Goal: Task Accomplishment & Management: Manage account settings

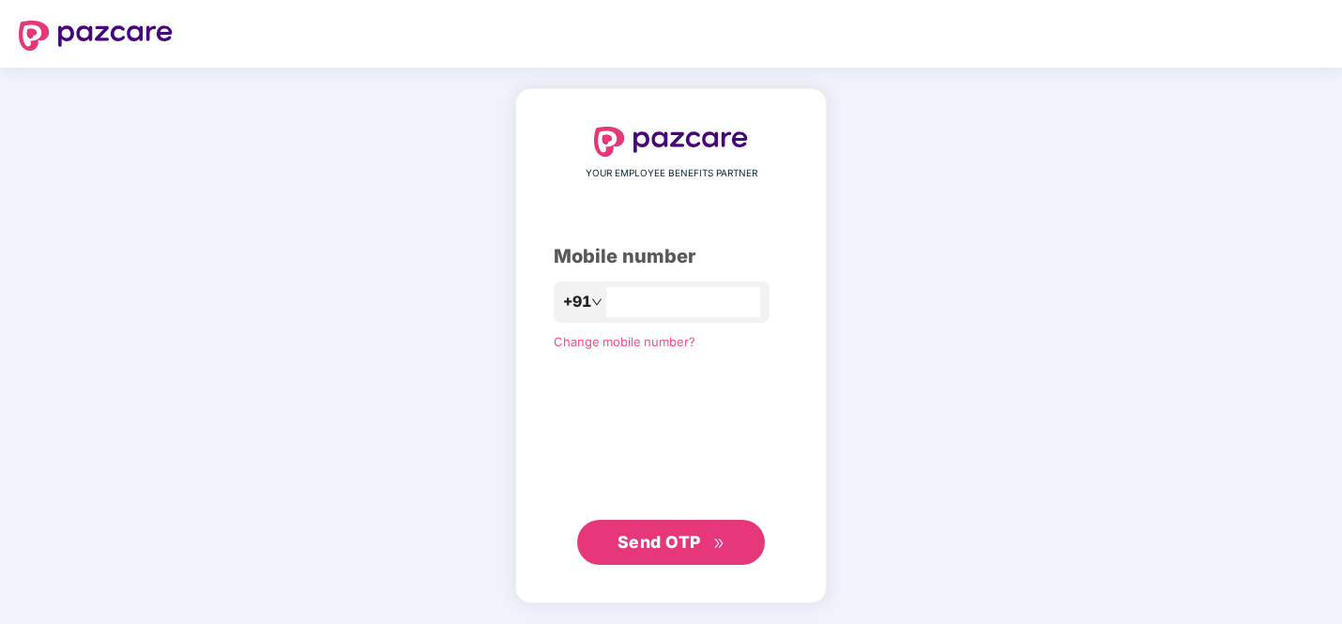
click at [622, 284] on div "+91" at bounding box center [662, 302] width 216 height 41
click at [621, 307] on input "number" at bounding box center [684, 302] width 154 height 30
click at [614, 300] on input "**********" at bounding box center [684, 302] width 154 height 30
type input "**********"
click at [678, 533] on span "Send OTP" at bounding box center [660, 542] width 84 height 20
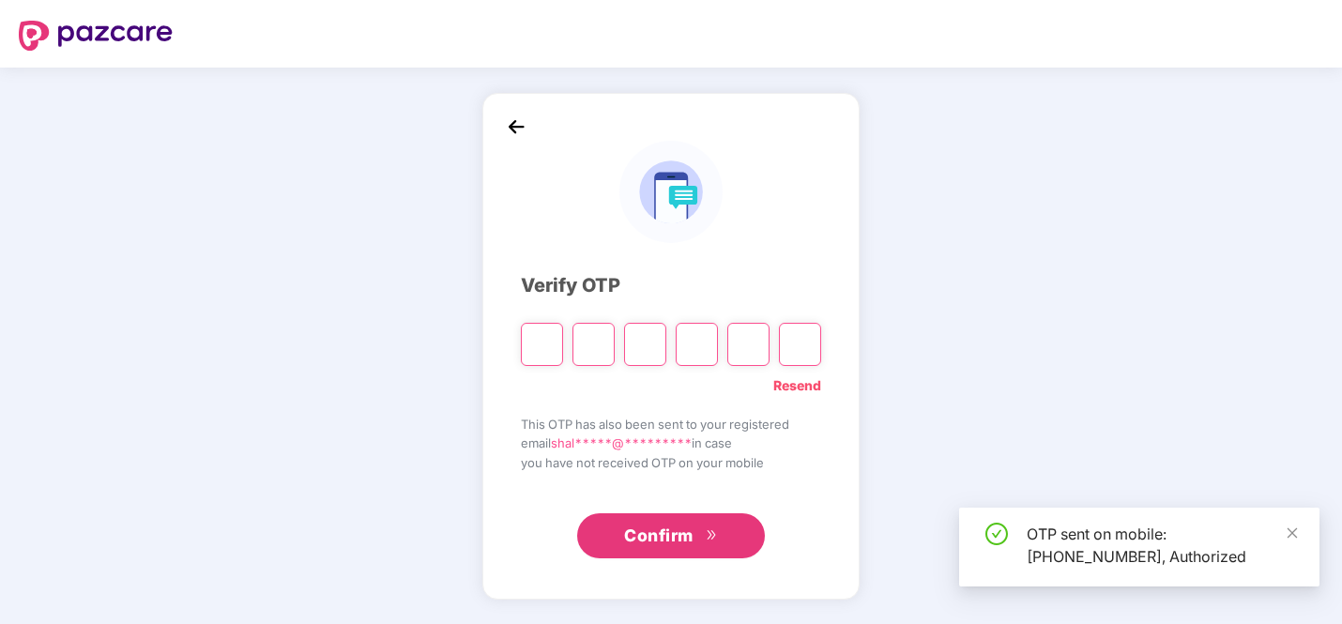
click at [535, 349] on input "Please enter verification code. Digit 1" at bounding box center [542, 344] width 42 height 43
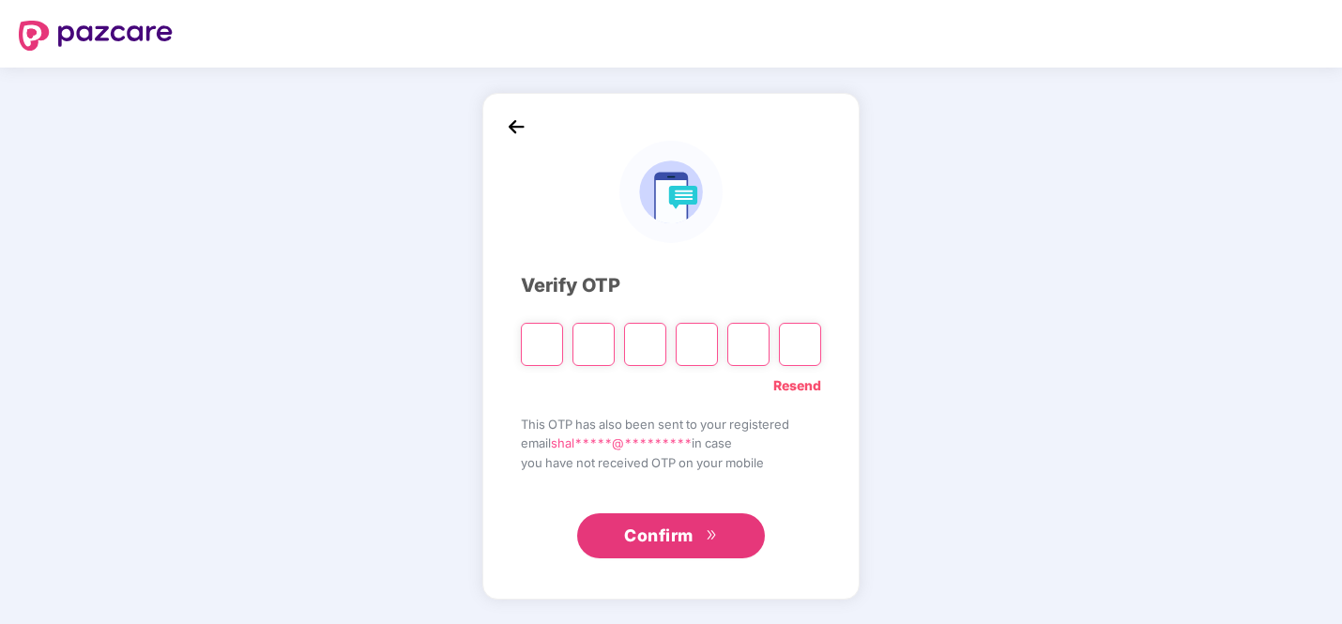
type input "*"
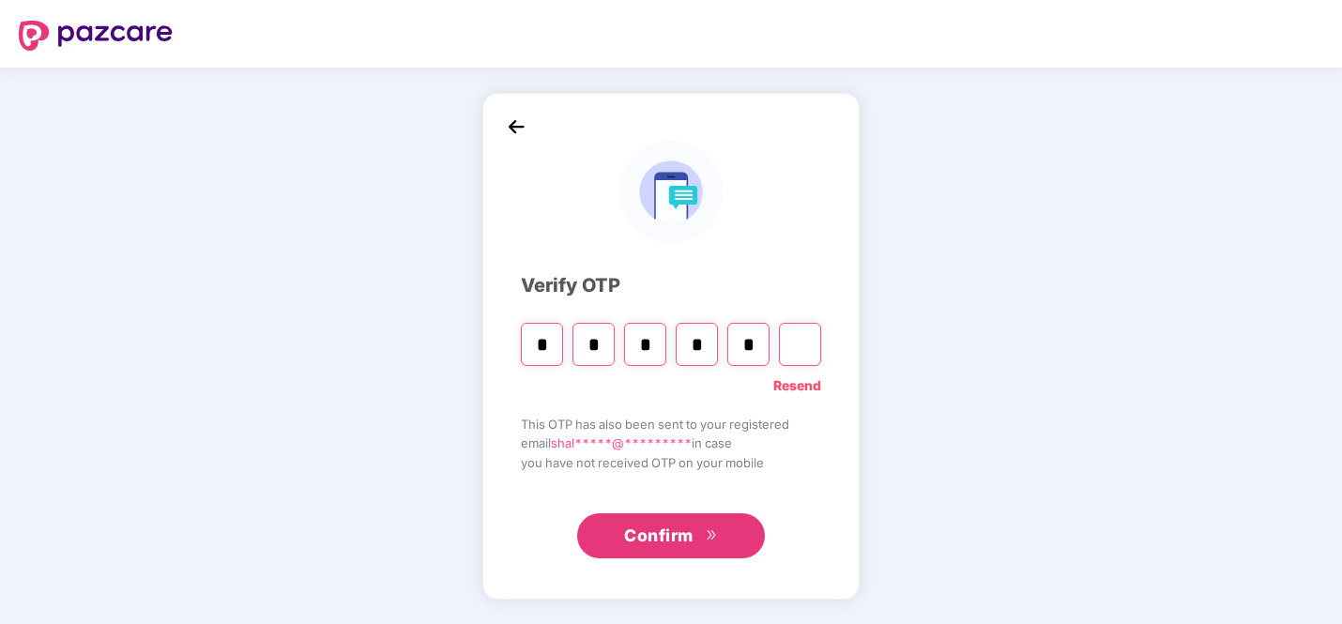
type input "*"
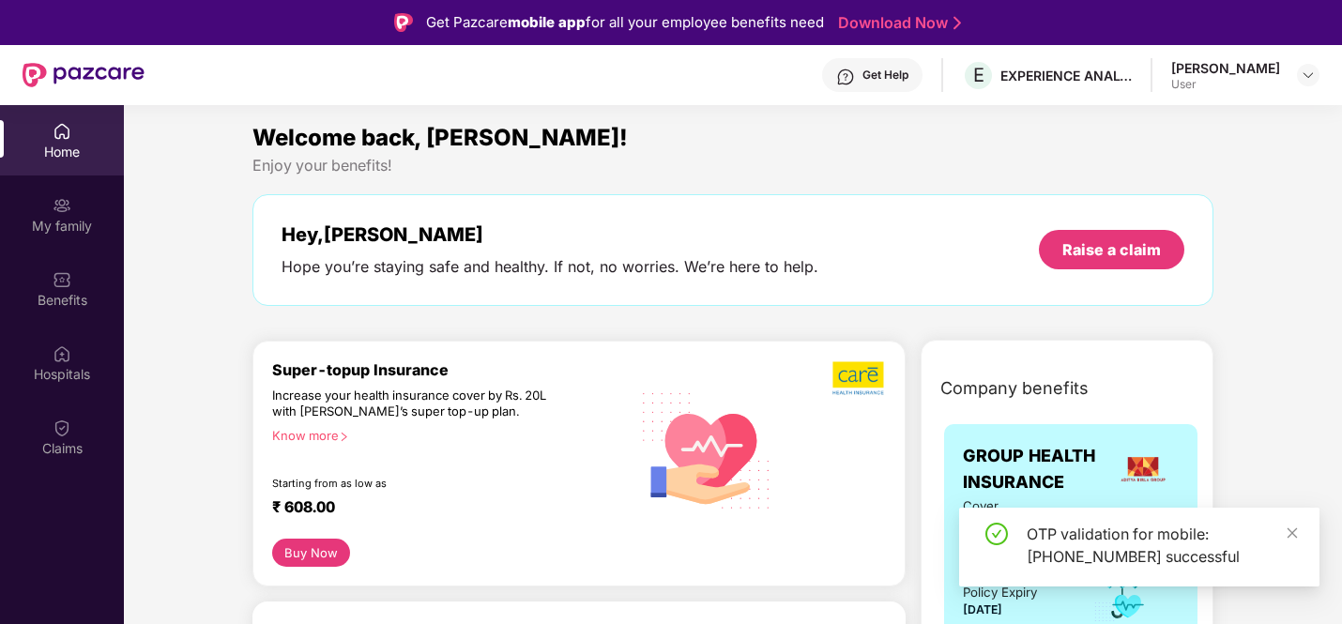
click at [1289, 78] on div "[PERSON_NAME] User" at bounding box center [1245, 75] width 148 height 33
click at [1293, 78] on div "[PERSON_NAME] User" at bounding box center [1245, 75] width 148 height 33
click at [1304, 78] on img at bounding box center [1308, 75] width 15 height 15
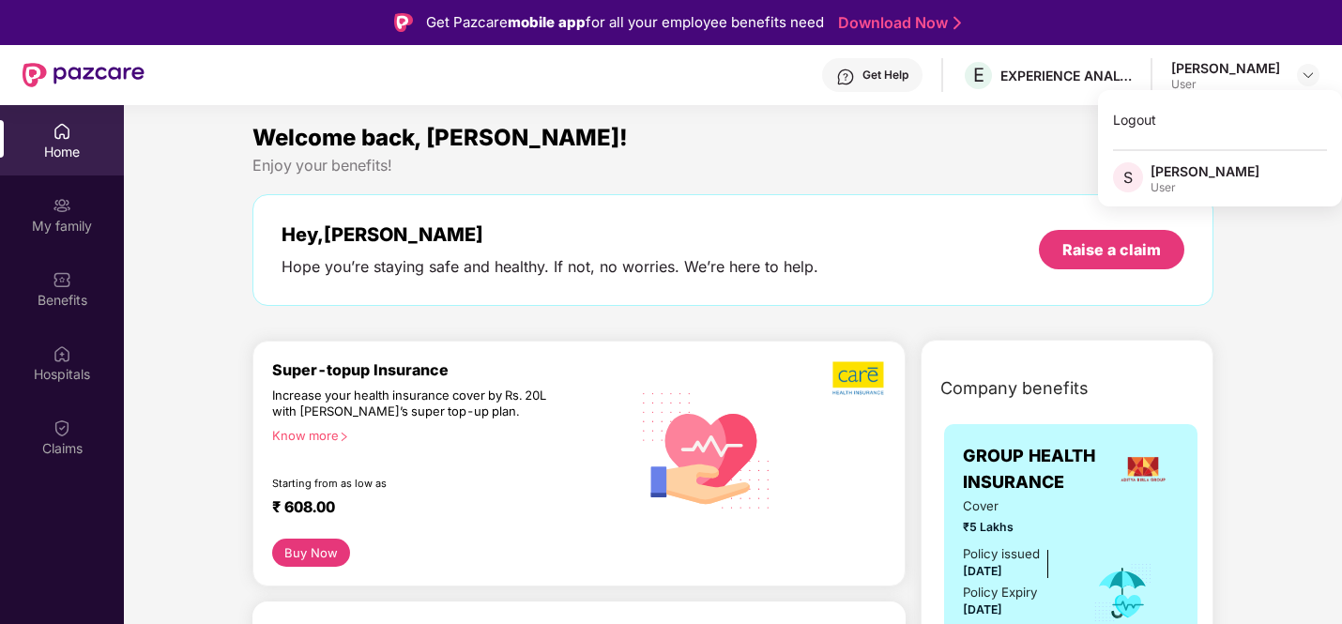
click at [1297, 64] on div at bounding box center [1308, 75] width 23 height 23
click at [1303, 68] on img at bounding box center [1308, 75] width 15 height 15
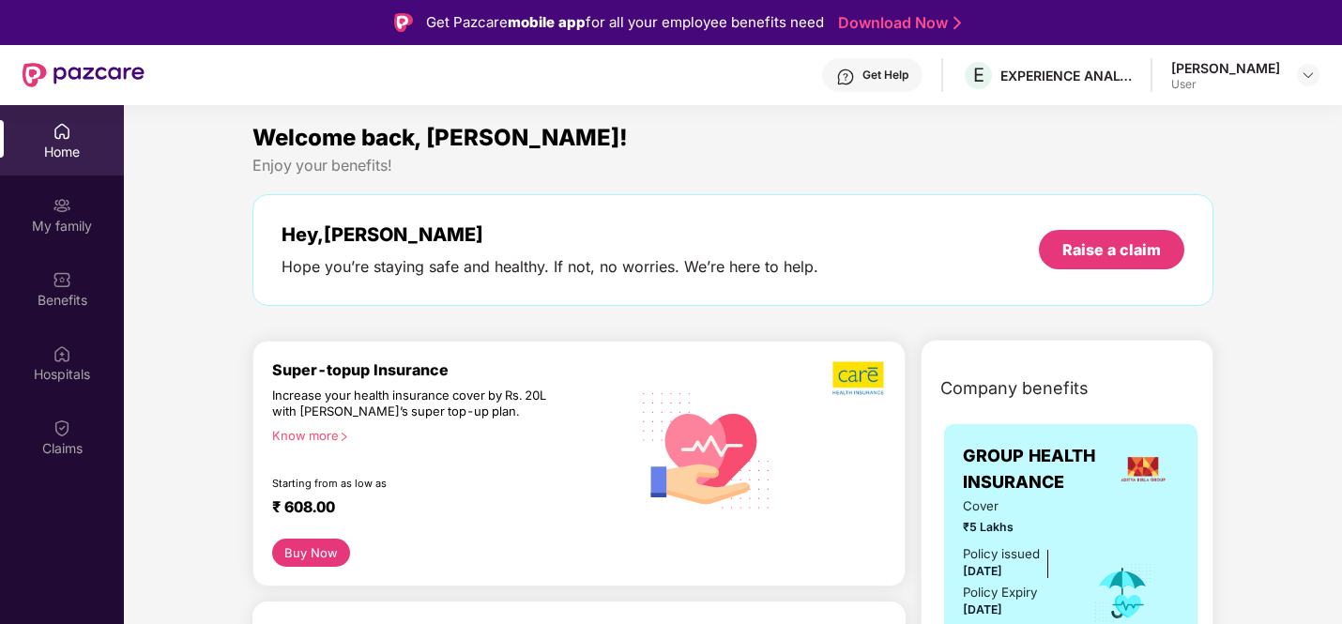
click at [1319, 84] on header "Get Help E EXPERIENCE ANALYTICS INDIA PVT LTD Shalini Sekar User" at bounding box center [671, 75] width 1342 height 60
click at [1300, 73] on div at bounding box center [1308, 75] width 23 height 23
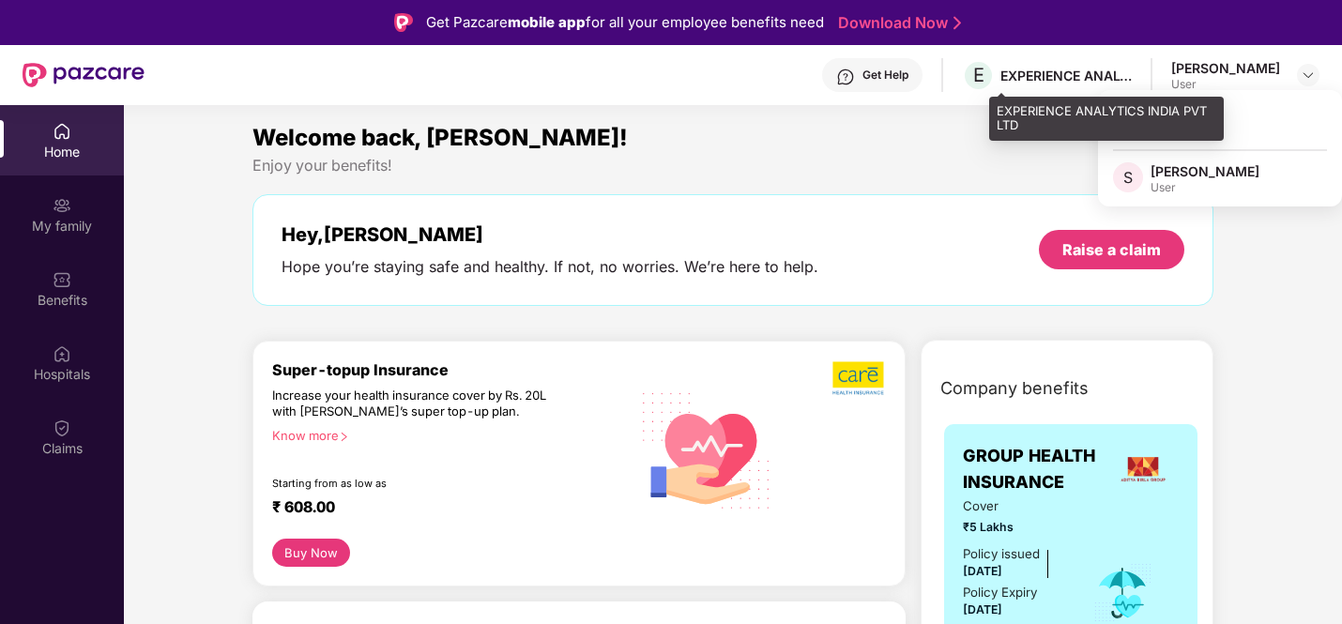
click at [1055, 74] on div "EXPERIENCE ANALYTICS INDIA PVT LTD" at bounding box center [1065, 76] width 131 height 18
click at [1071, 74] on div "EXPERIENCE ANALYTICS INDIA PVT LTD" at bounding box center [1065, 76] width 131 height 18
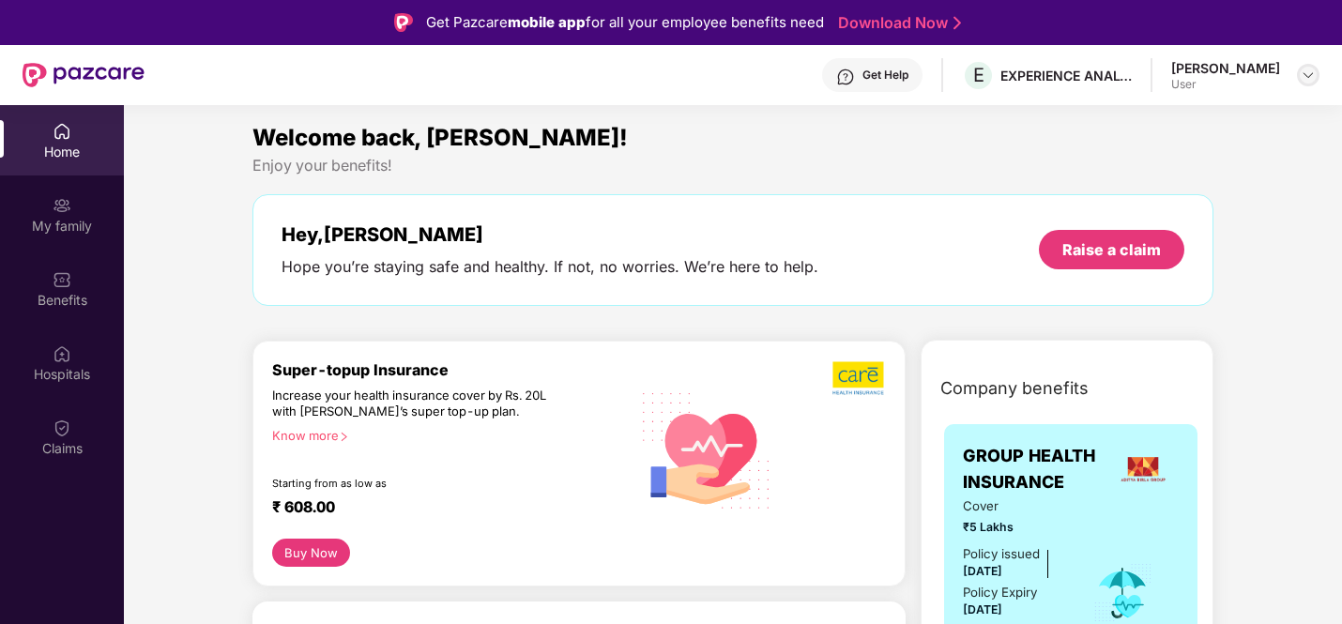
click at [1316, 74] on div at bounding box center [1308, 75] width 23 height 23
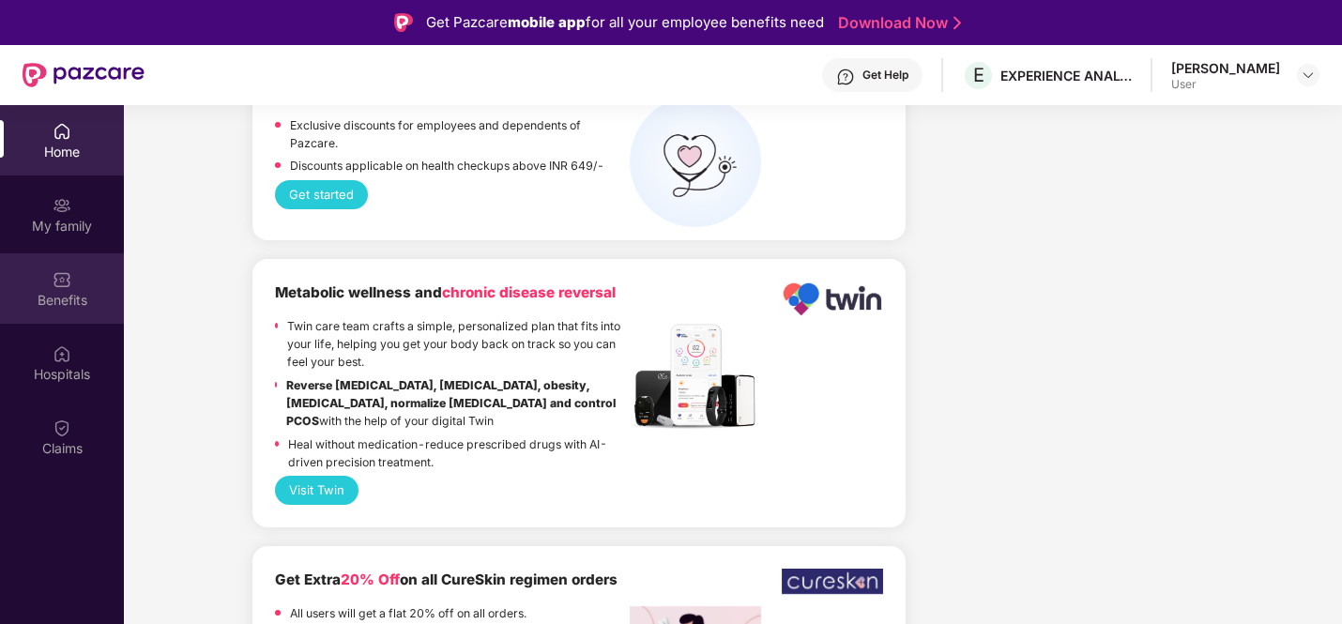
click at [64, 291] on div "Benefits" at bounding box center [62, 300] width 124 height 19
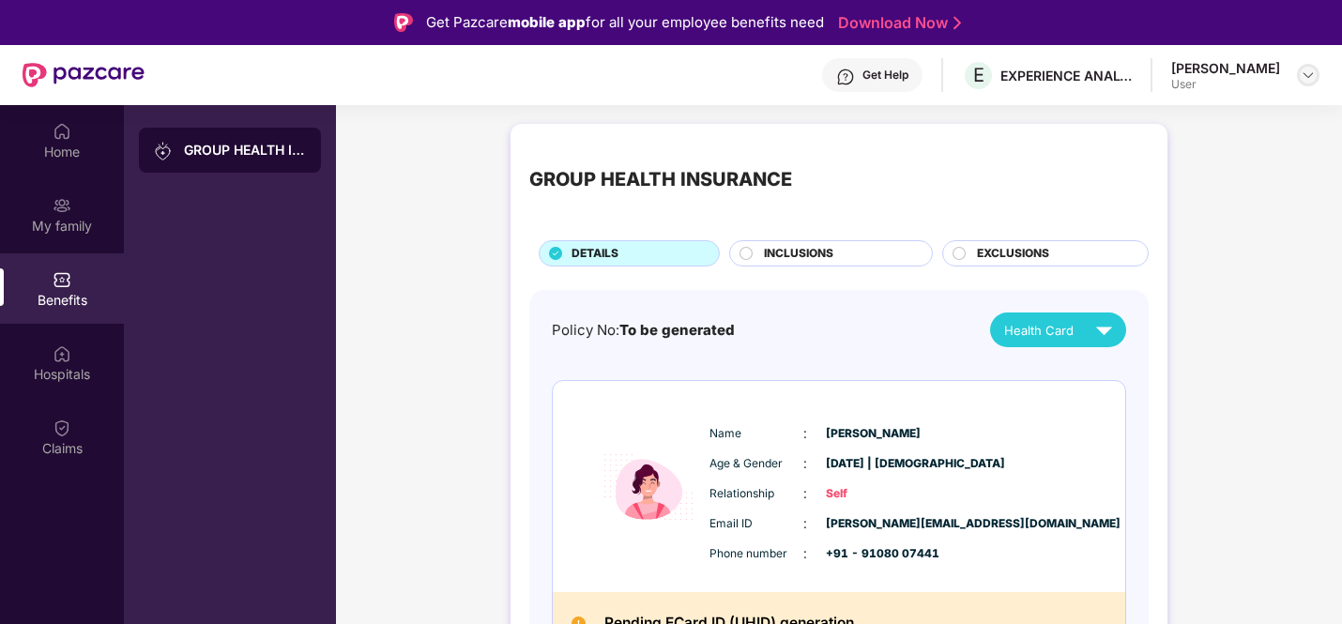
click at [1306, 77] on img at bounding box center [1308, 75] width 15 height 15
click at [1291, 76] on div "[PERSON_NAME] User" at bounding box center [1245, 75] width 148 height 33
click at [1303, 78] on img at bounding box center [1308, 75] width 15 height 15
click at [1206, 187] on div "User" at bounding box center [1205, 187] width 109 height 15
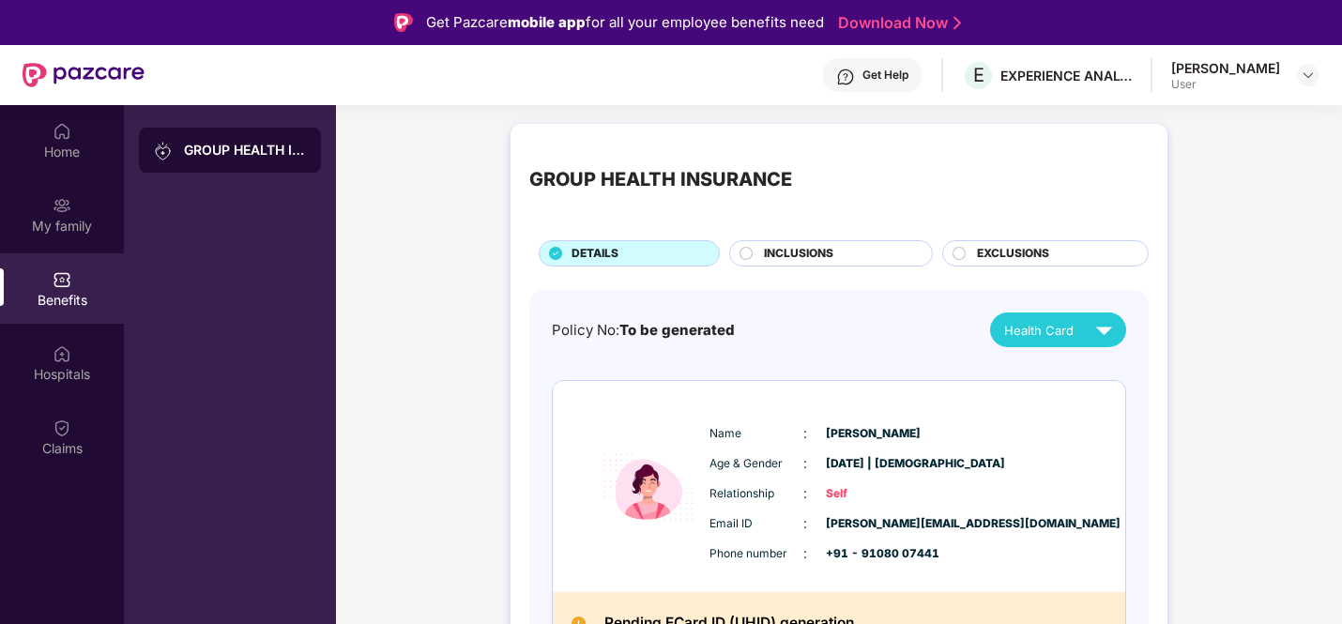
click at [1316, 76] on div at bounding box center [1308, 75] width 23 height 23
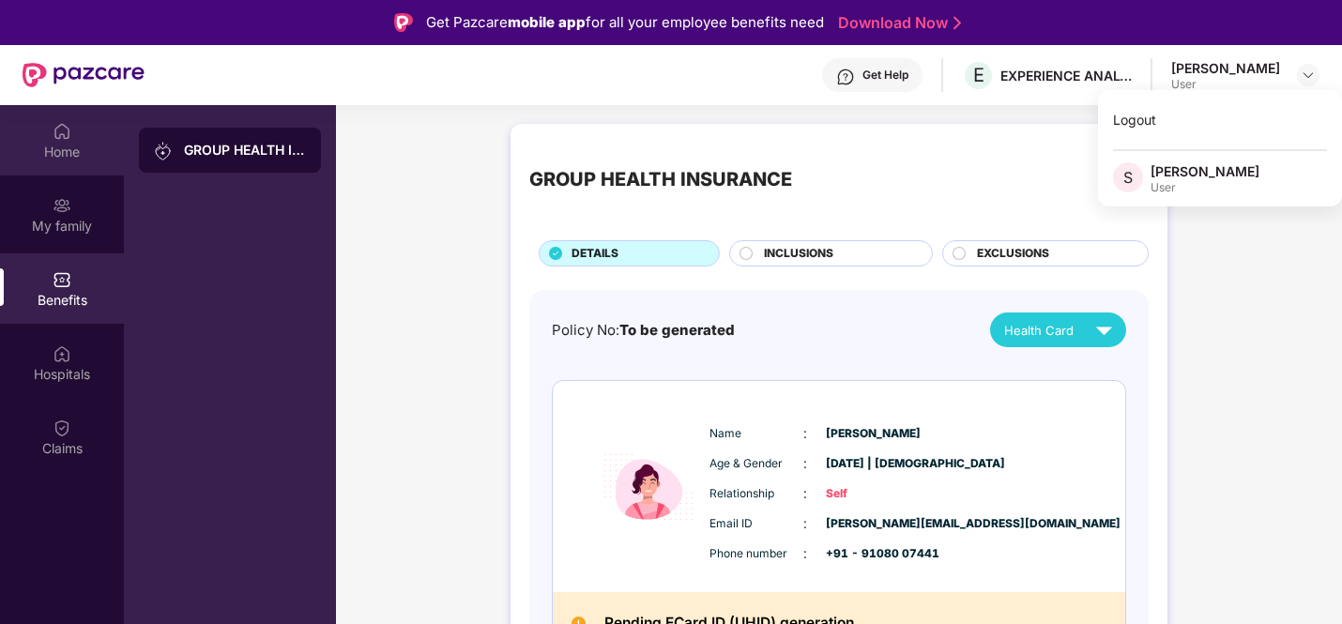
click at [49, 160] on div "Home" at bounding box center [62, 152] width 124 height 19
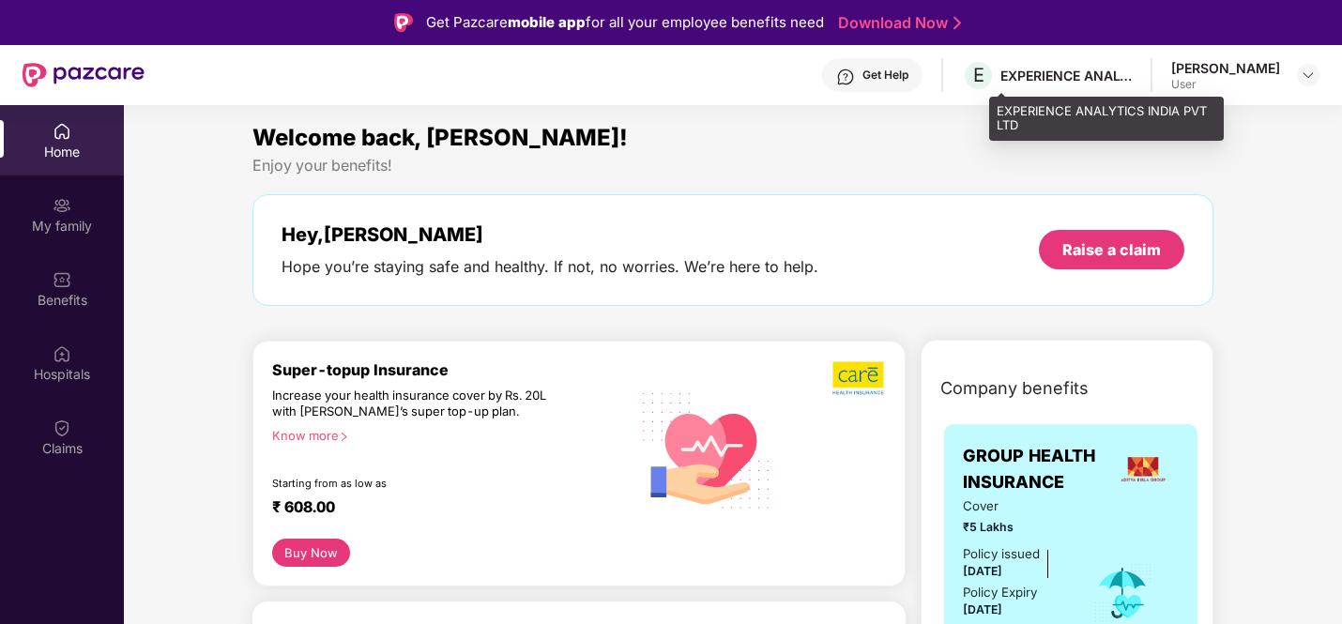
click at [1132, 74] on div "EXPERIENCE ANALYTICS INDIA PVT LTD" at bounding box center [1065, 76] width 131 height 18
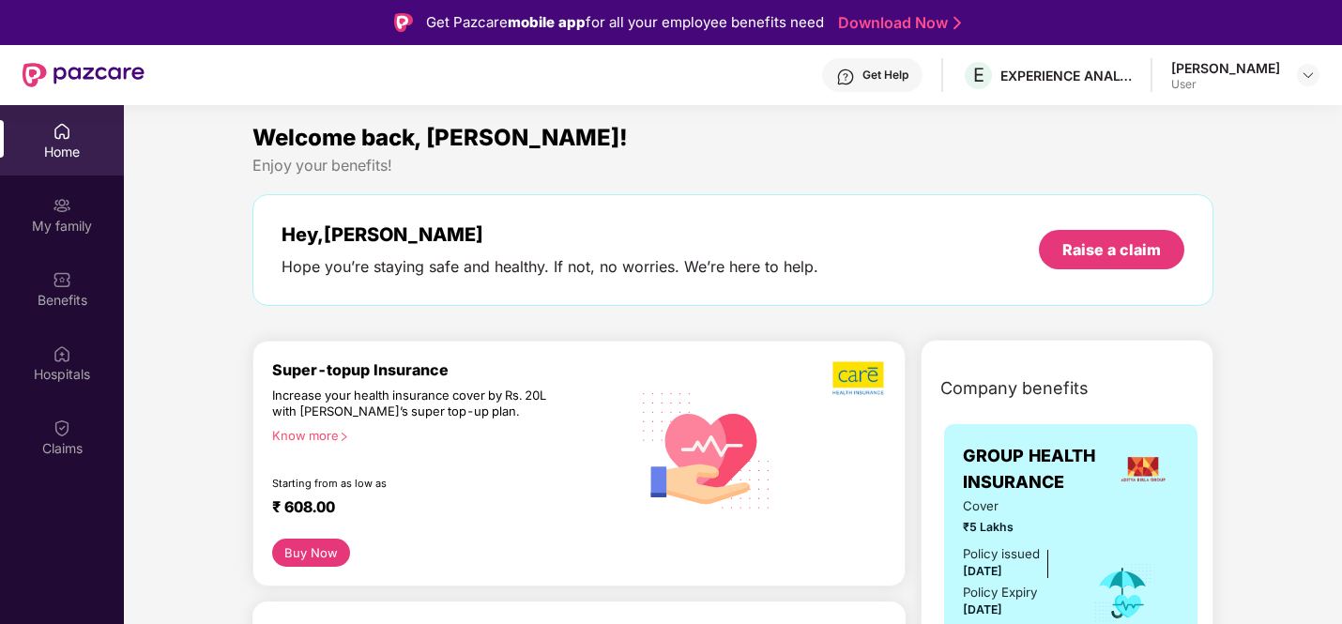
click at [900, 79] on div "Get Help" at bounding box center [885, 75] width 46 height 15
click at [1283, 76] on div "[PERSON_NAME] User" at bounding box center [1245, 75] width 148 height 33
click at [1299, 79] on div at bounding box center [1308, 75] width 23 height 23
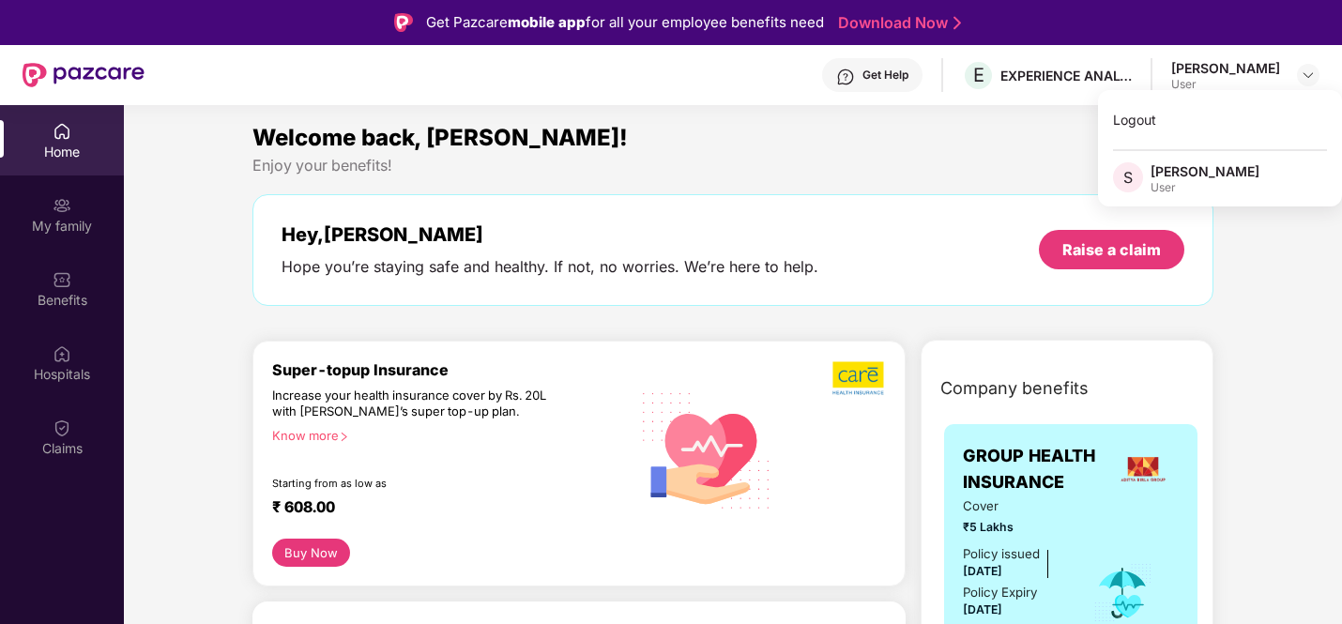
click at [64, 147] on div "Home" at bounding box center [62, 152] width 124 height 19
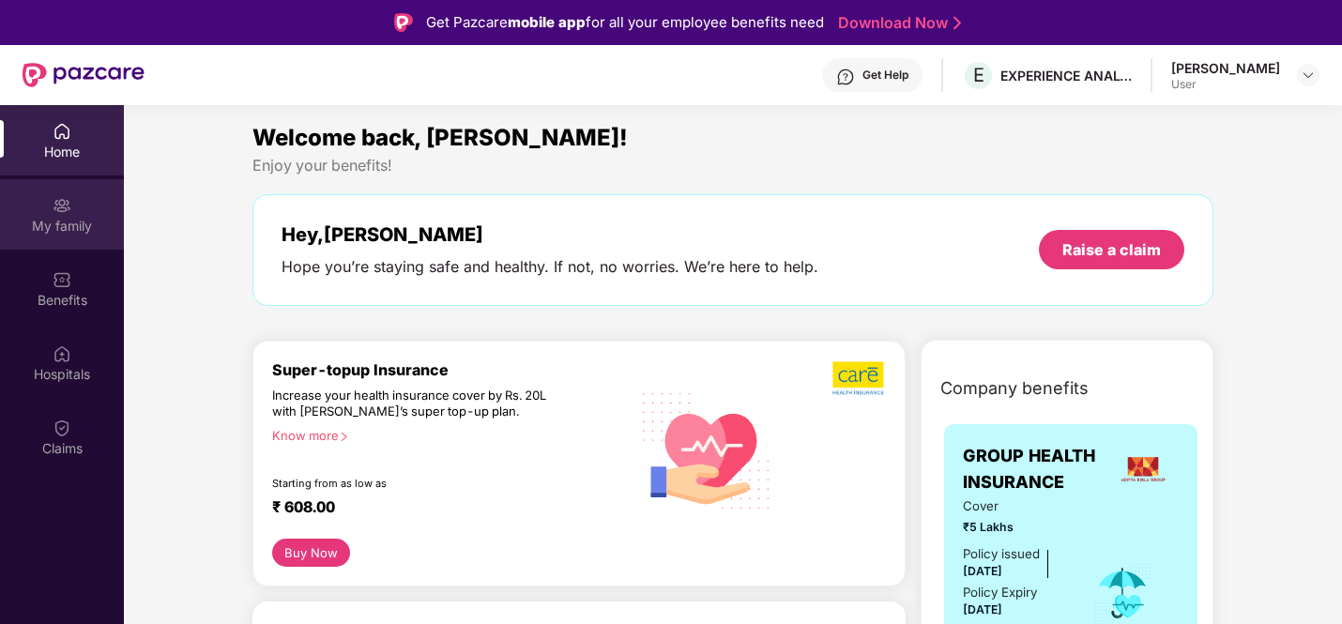
click at [68, 204] on img at bounding box center [62, 205] width 19 height 19
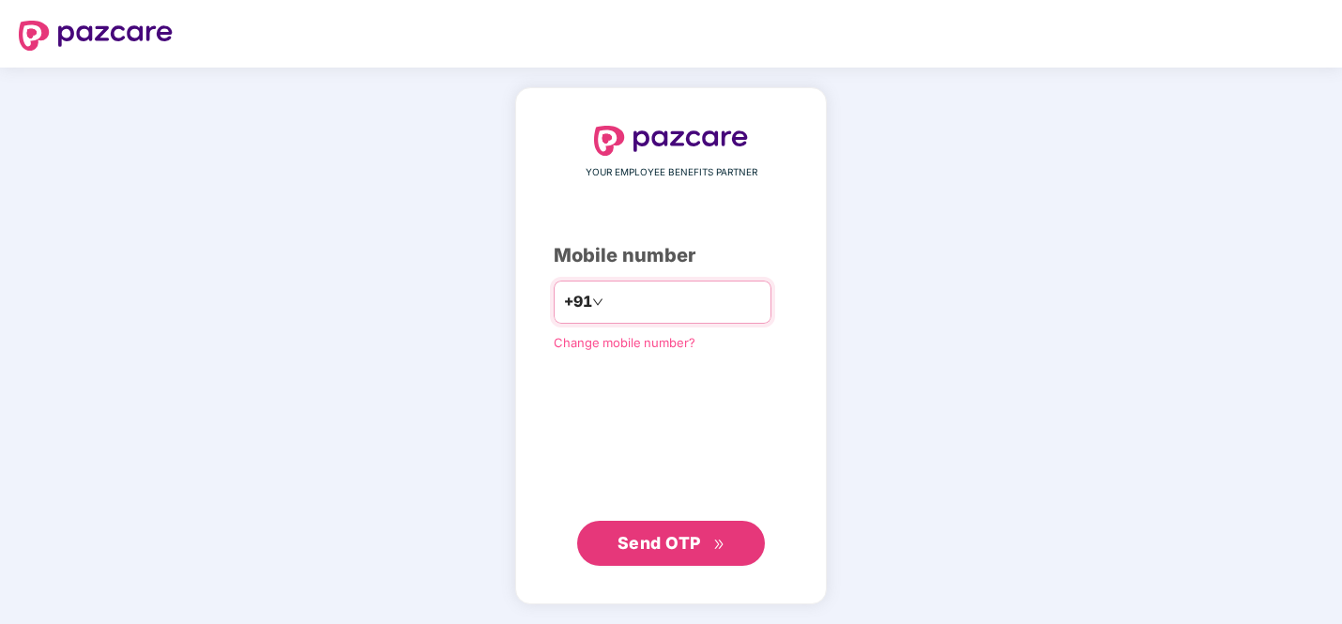
click at [638, 300] on input "number" at bounding box center [684, 302] width 154 height 30
click at [636, 309] on input "number" at bounding box center [684, 302] width 154 height 30
click at [614, 300] on input "**********" at bounding box center [684, 302] width 154 height 30
type input "**********"
click at [672, 529] on button "Send OTP" at bounding box center [671, 542] width 188 height 45
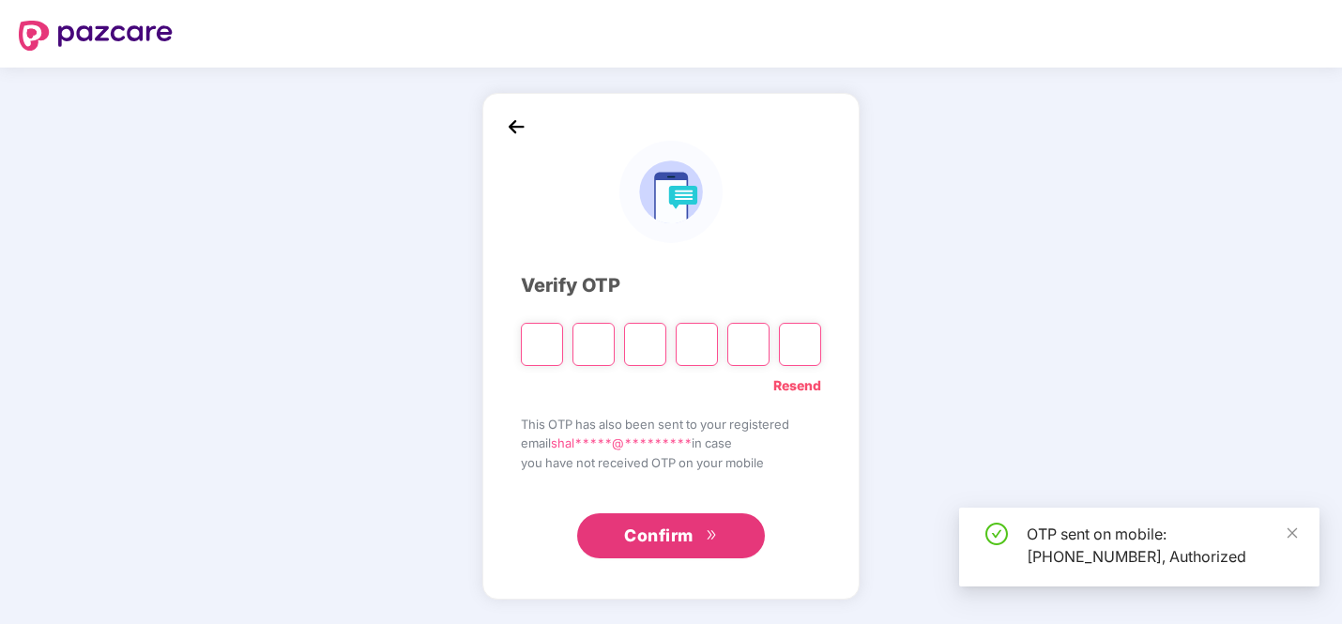
click at [542, 346] on input "Please enter verification code. Digit 1" at bounding box center [542, 344] width 42 height 43
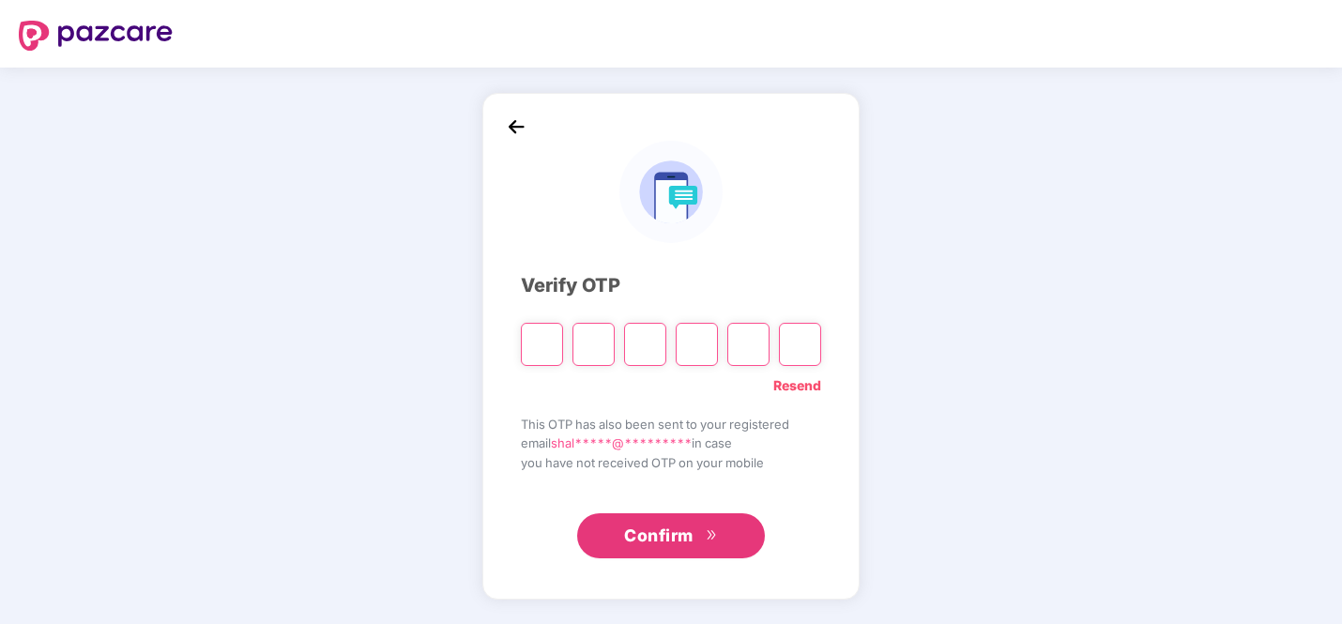
type input "*"
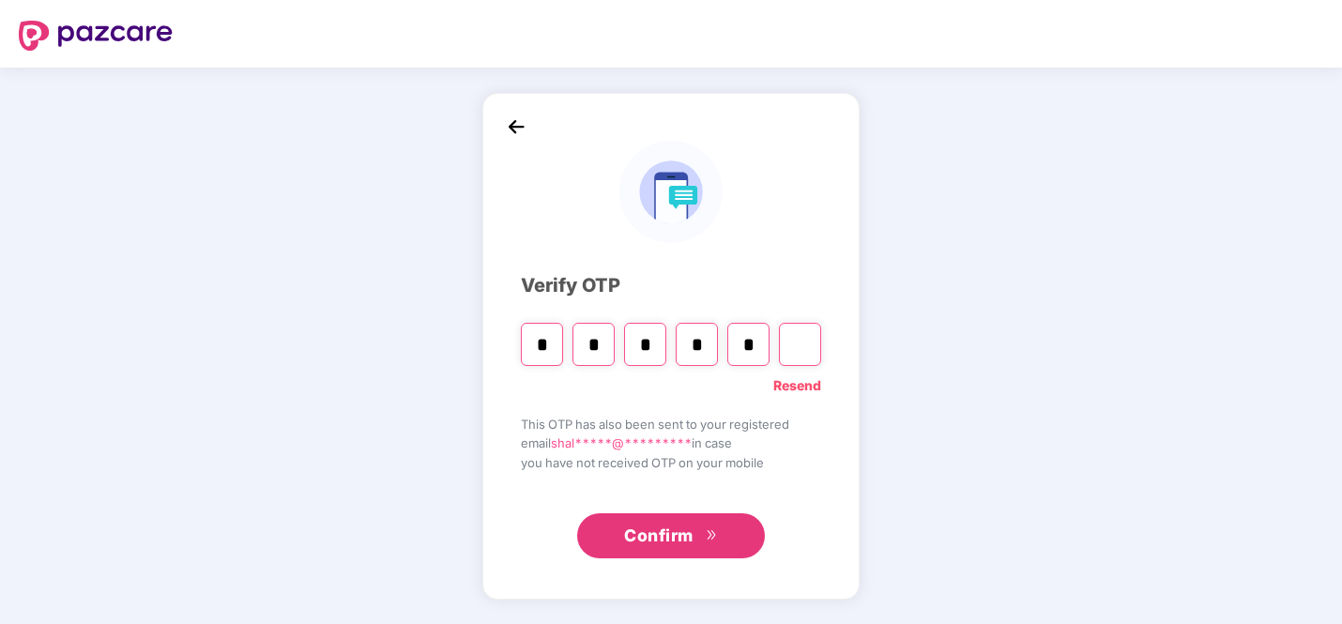
type input "*"
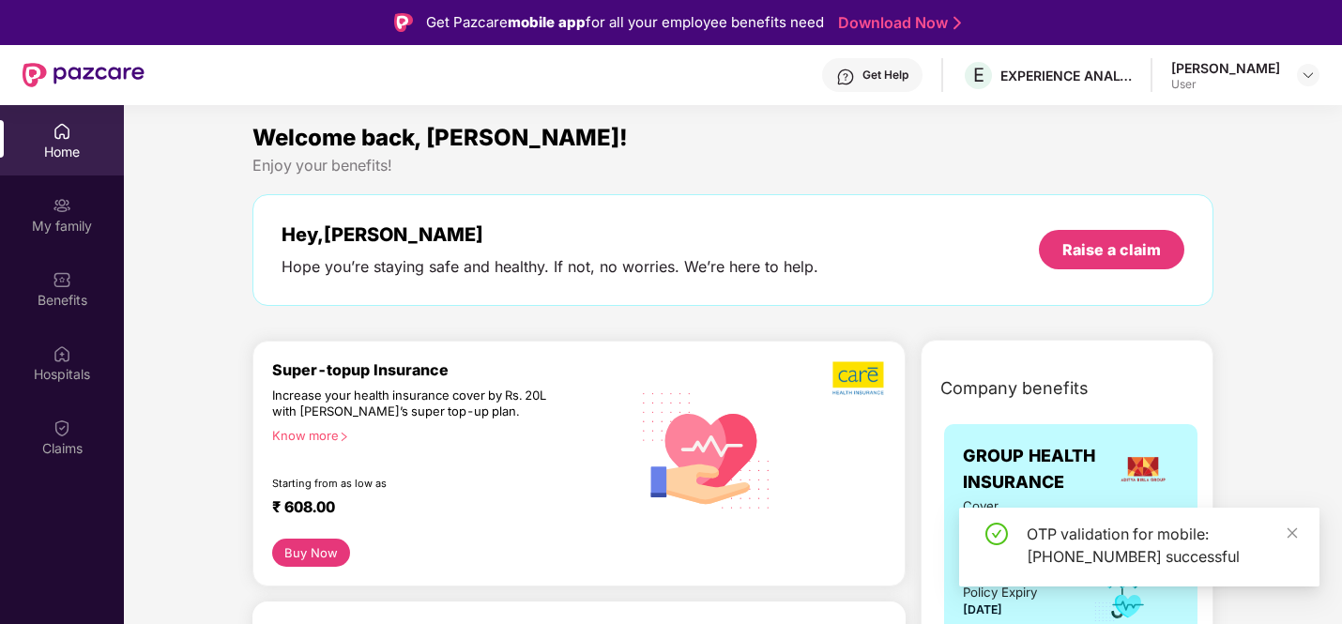
click at [1297, 69] on div at bounding box center [1308, 75] width 23 height 23
click at [1267, 69] on div "[PERSON_NAME]" at bounding box center [1225, 68] width 109 height 18
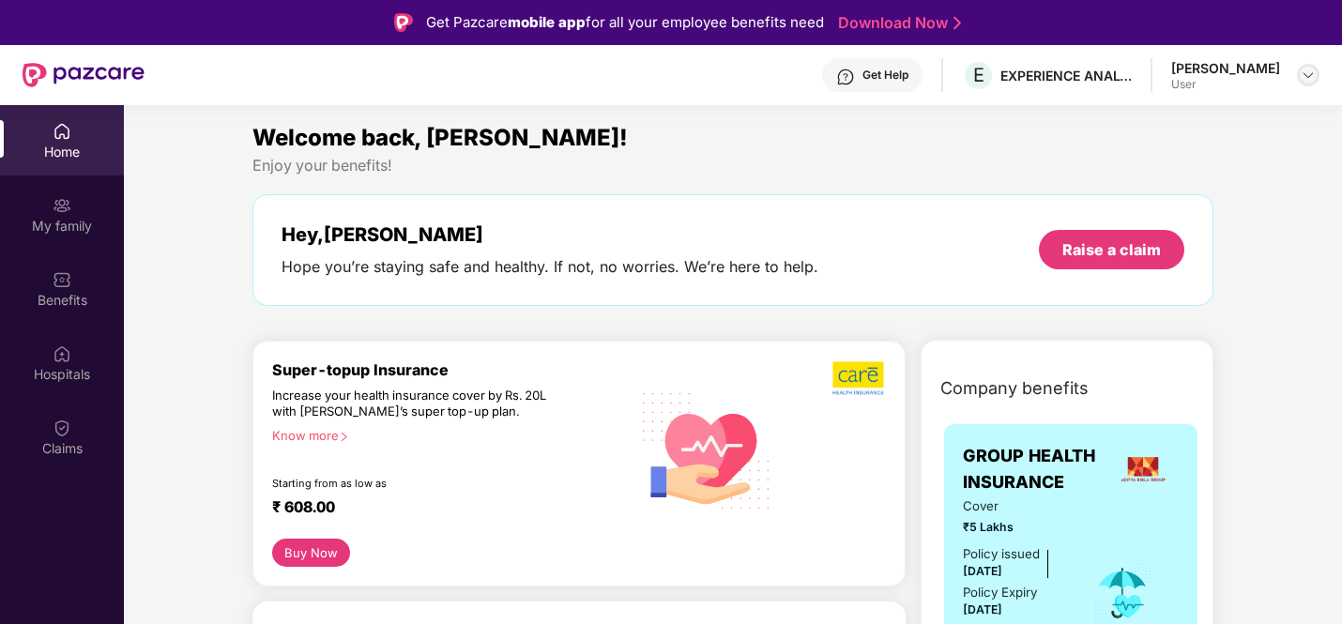
click at [1308, 76] on img at bounding box center [1308, 75] width 15 height 15
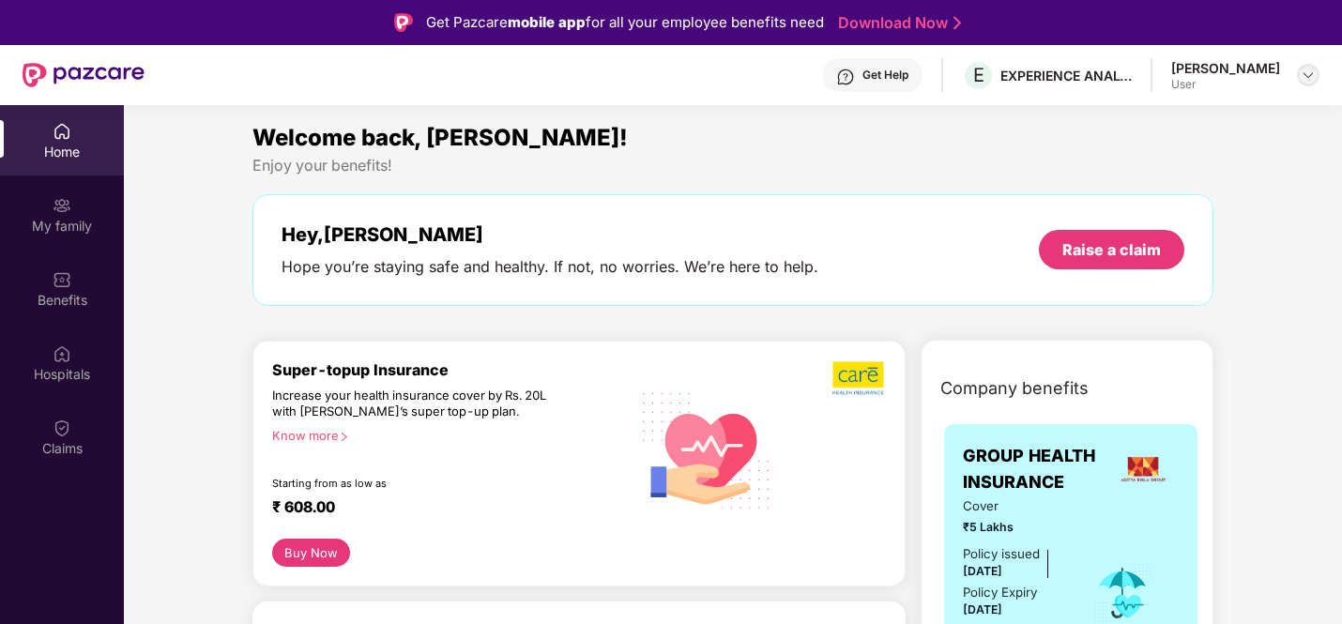
click at [1316, 73] on div at bounding box center [1308, 75] width 23 height 23
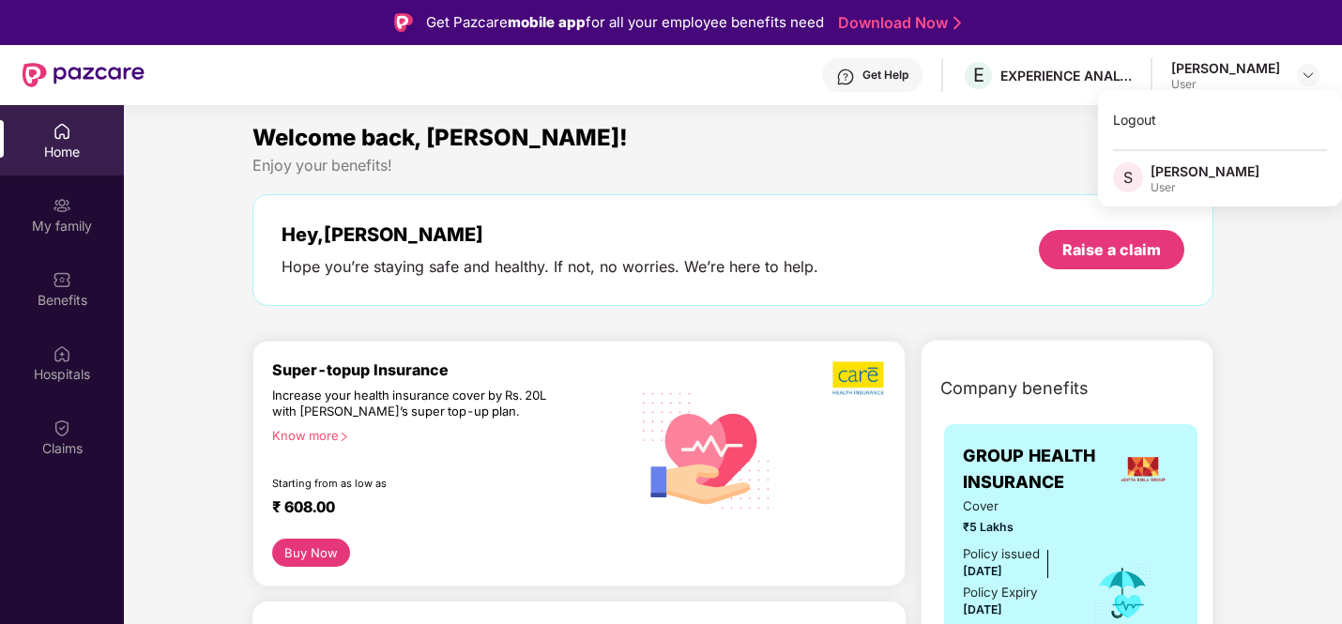
click at [923, 179] on div "Welcome back, [PERSON_NAME]! Enjoy your benefits! Hey, [PERSON_NAME] Hope you’r…" at bounding box center [733, 222] width 976 height 205
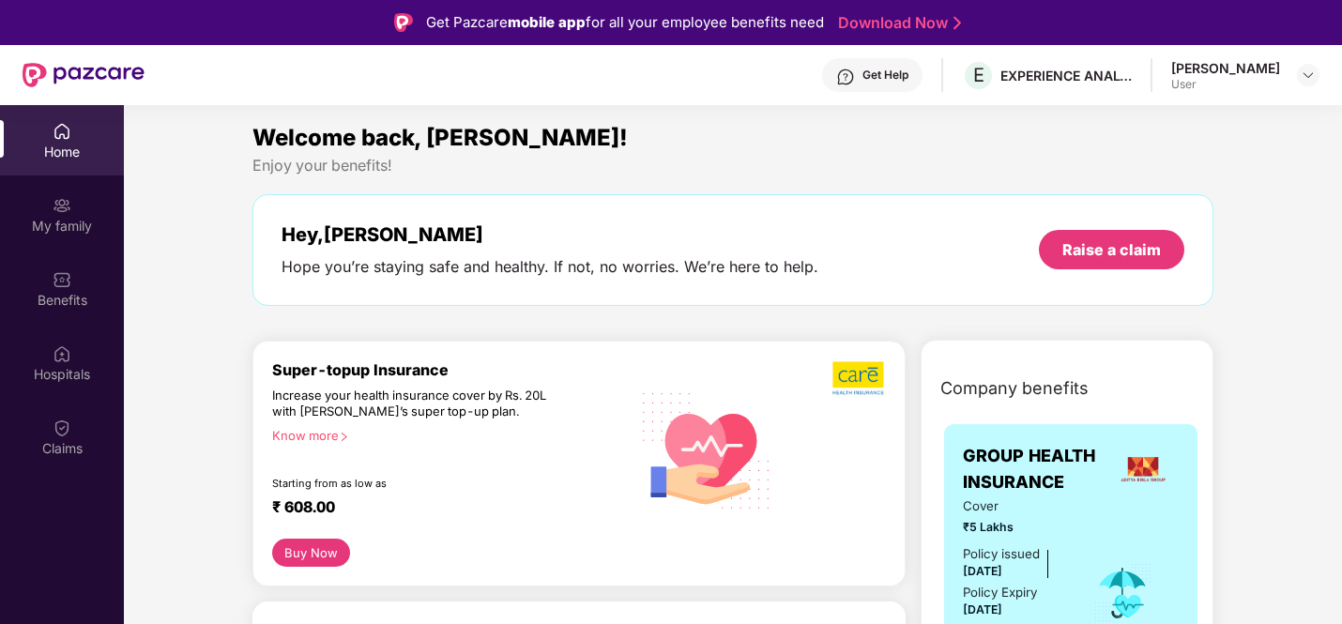
click at [55, 145] on div "Home" at bounding box center [62, 152] width 124 height 19
click at [1308, 61] on div "[PERSON_NAME] User" at bounding box center [1245, 75] width 148 height 33
click at [1299, 71] on div at bounding box center [1308, 75] width 23 height 23
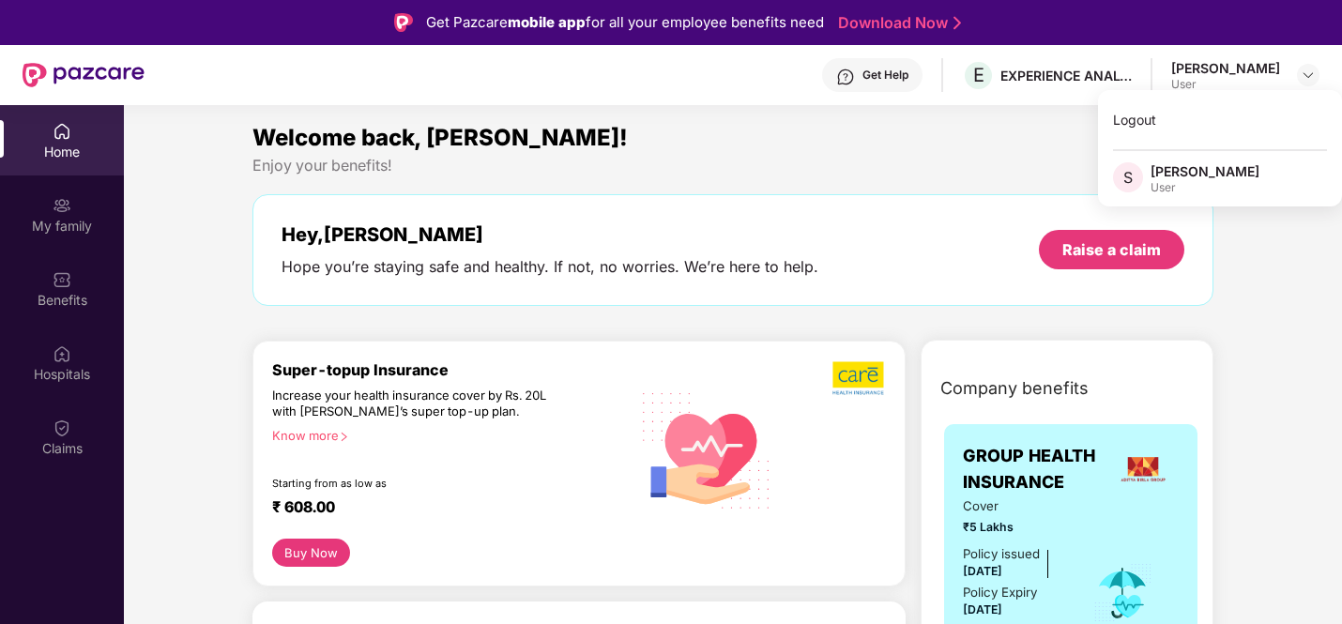
click at [1187, 179] on div "[PERSON_NAME]" at bounding box center [1205, 171] width 109 height 18
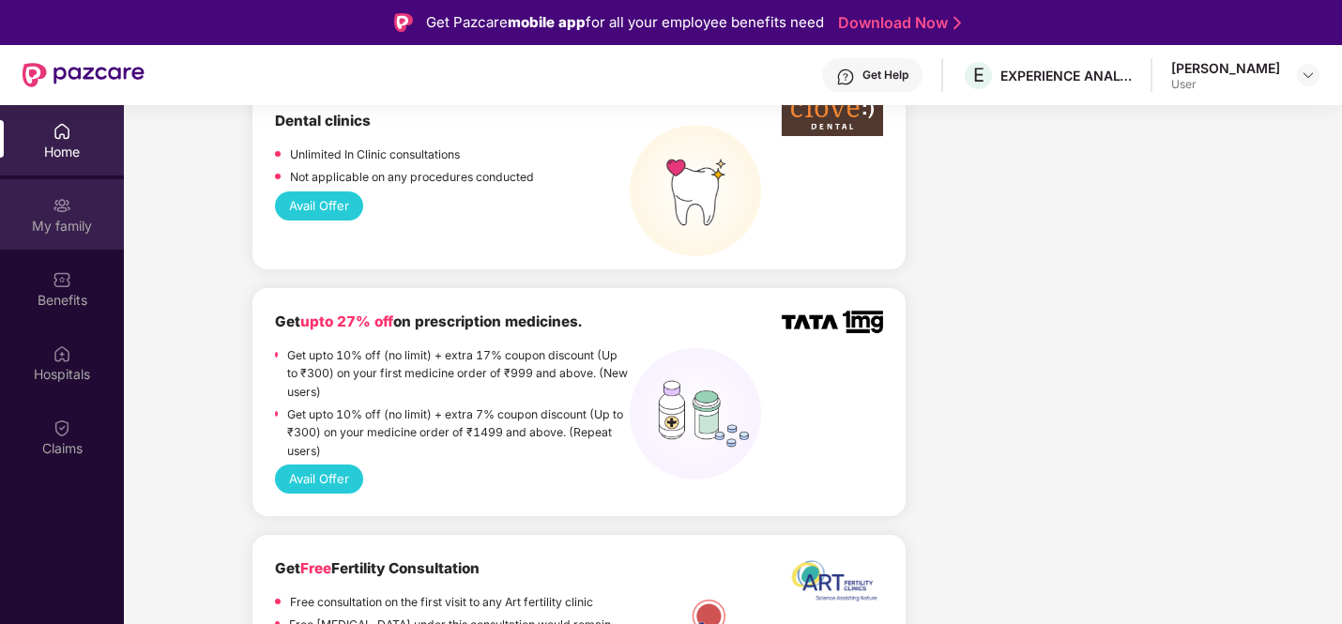
scroll to position [1744, 0]
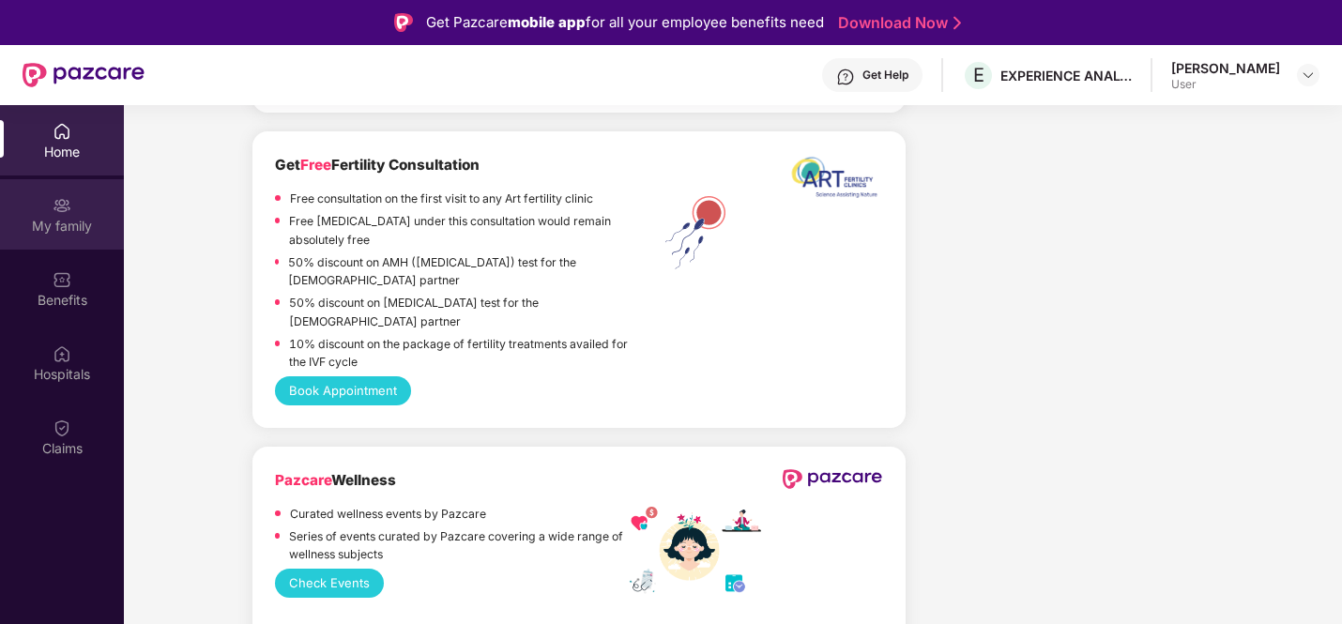
click at [52, 225] on div "My family" at bounding box center [62, 226] width 124 height 19
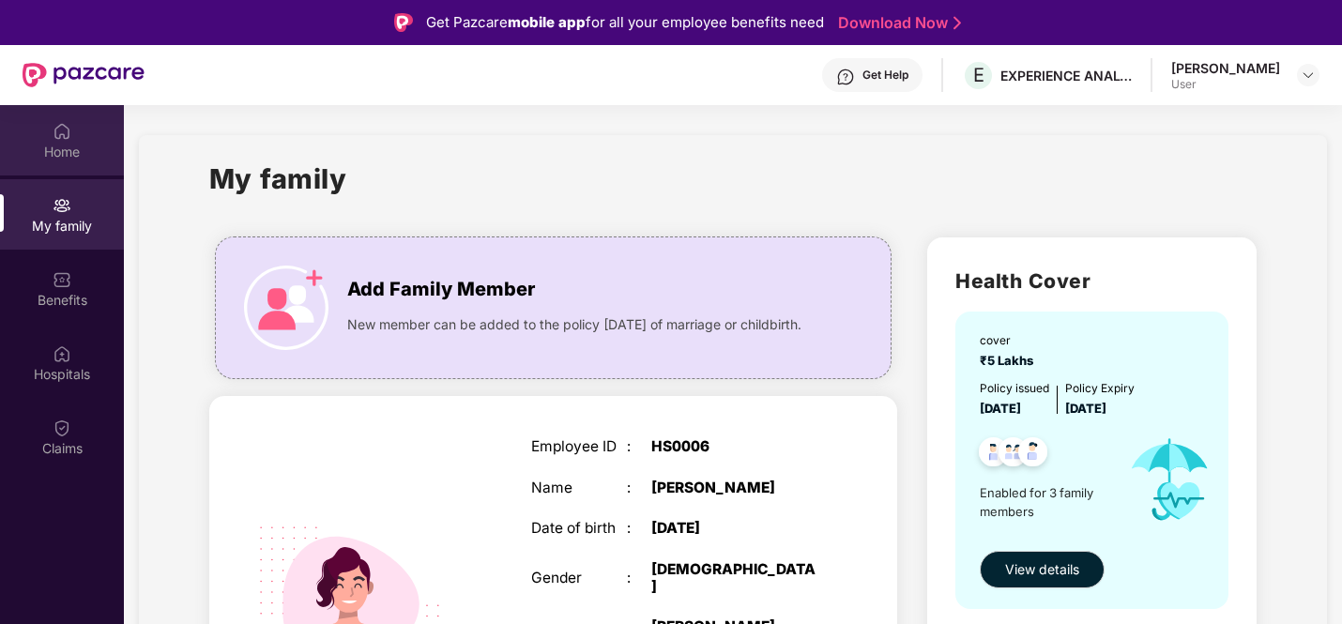
click at [53, 133] on img at bounding box center [62, 131] width 19 height 19
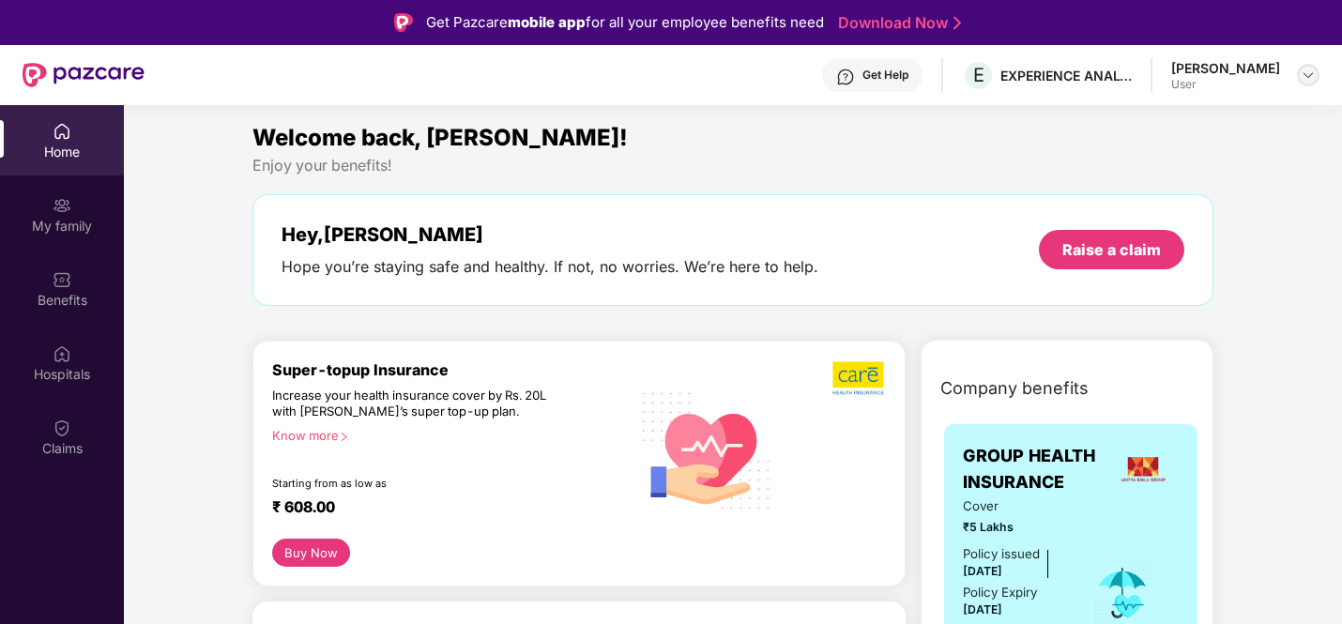
click at [1303, 76] on img at bounding box center [1308, 75] width 15 height 15
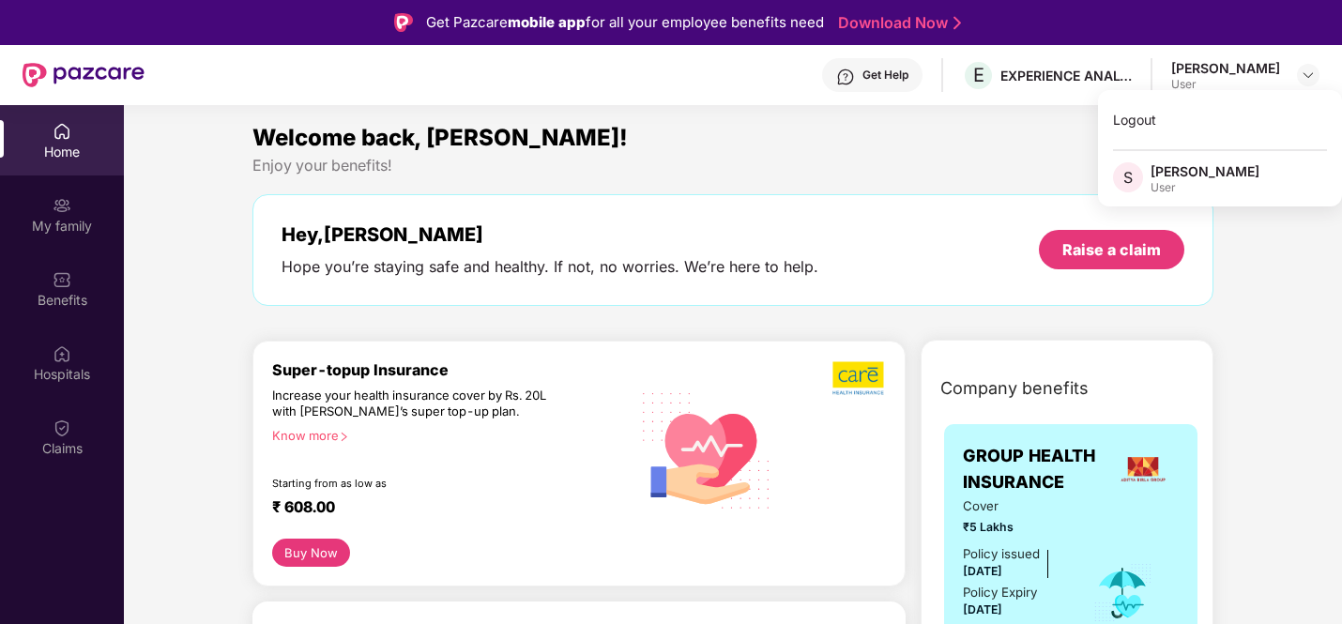
click at [996, 115] on section "Welcome back, [PERSON_NAME]! Enjoy your benefits! Hey, [PERSON_NAME] Hope you’r…" at bounding box center [733, 417] width 1218 height 624
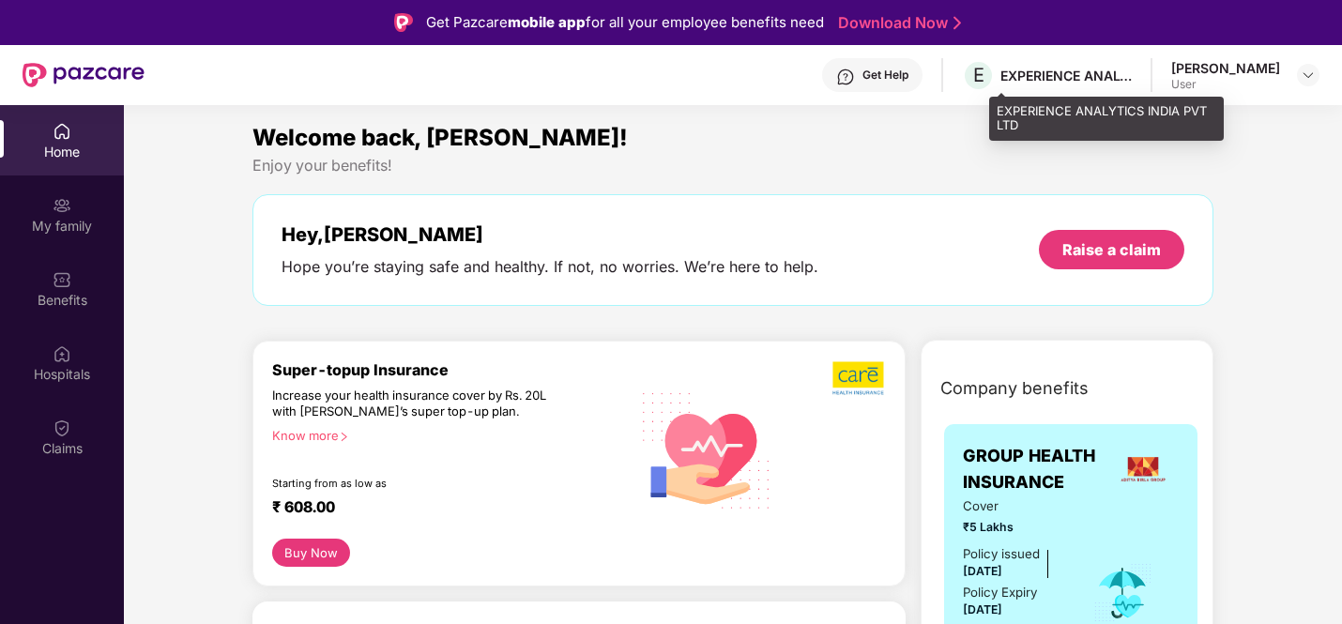
click at [1132, 79] on div "EXPERIENCE ANALYTICS INDIA PVT LTD" at bounding box center [1065, 76] width 131 height 18
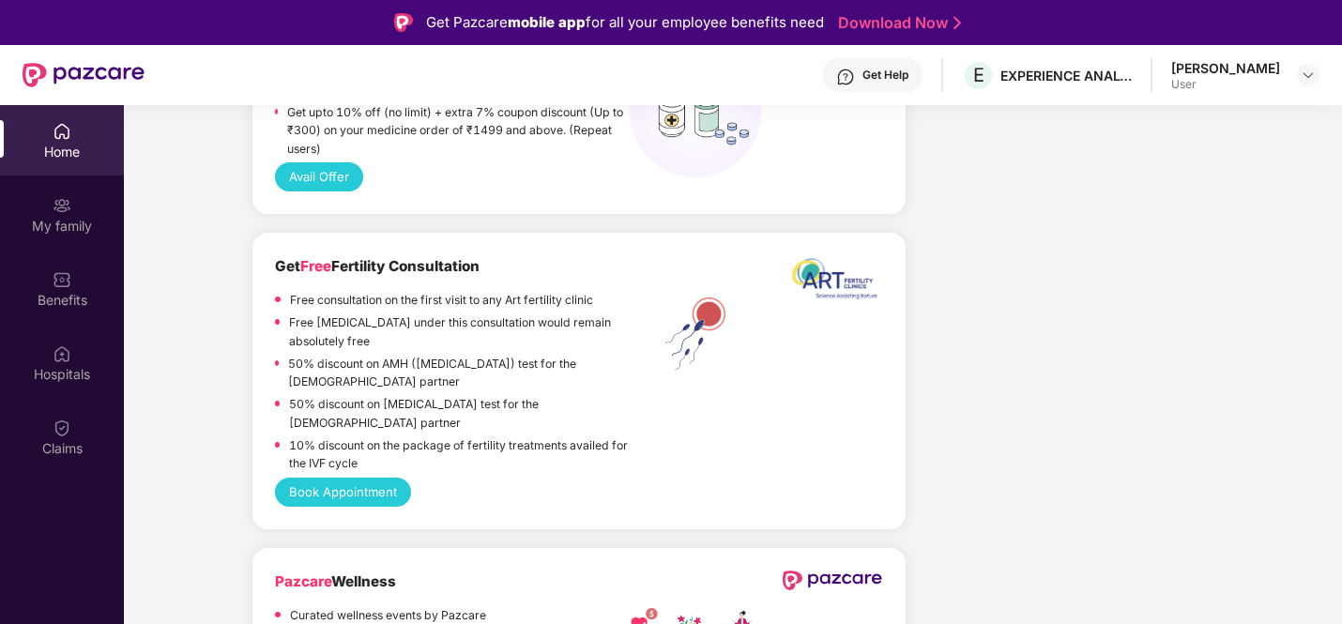
scroll to position [1371, 0]
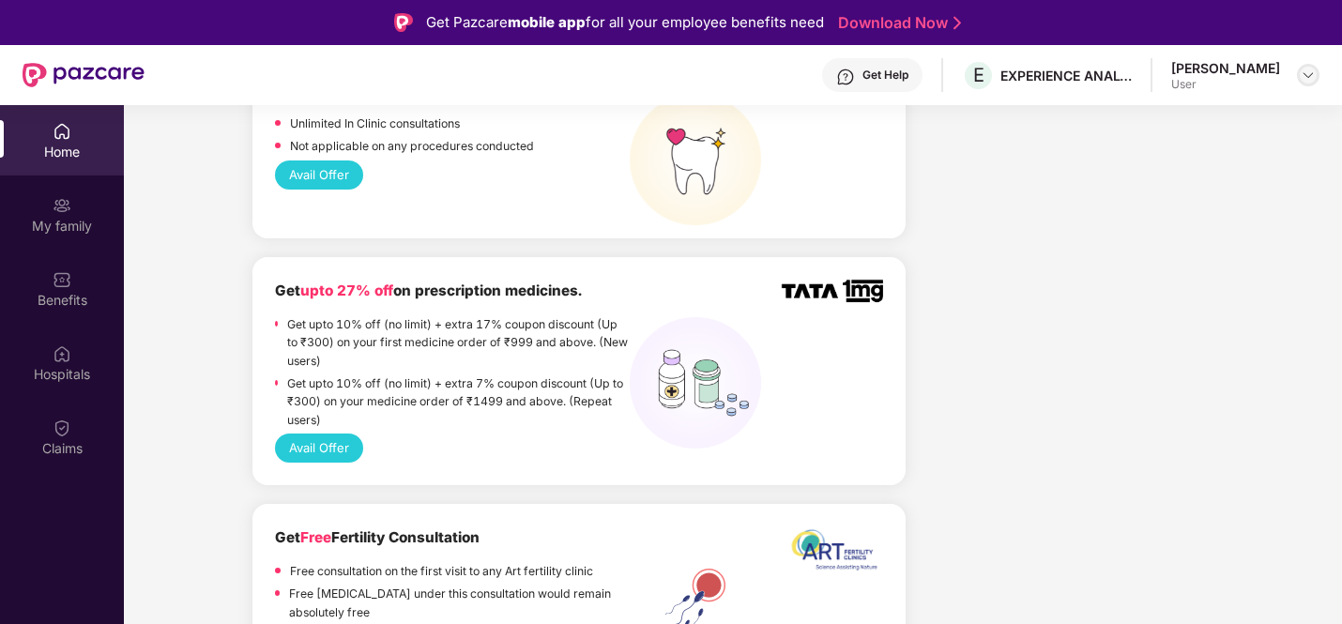
click at [1309, 79] on img at bounding box center [1308, 75] width 15 height 15
click at [1304, 78] on img at bounding box center [1308, 75] width 15 height 15
click at [1182, 170] on div "[PERSON_NAME]" at bounding box center [1205, 171] width 109 height 18
click at [1312, 74] on img at bounding box center [1308, 75] width 15 height 15
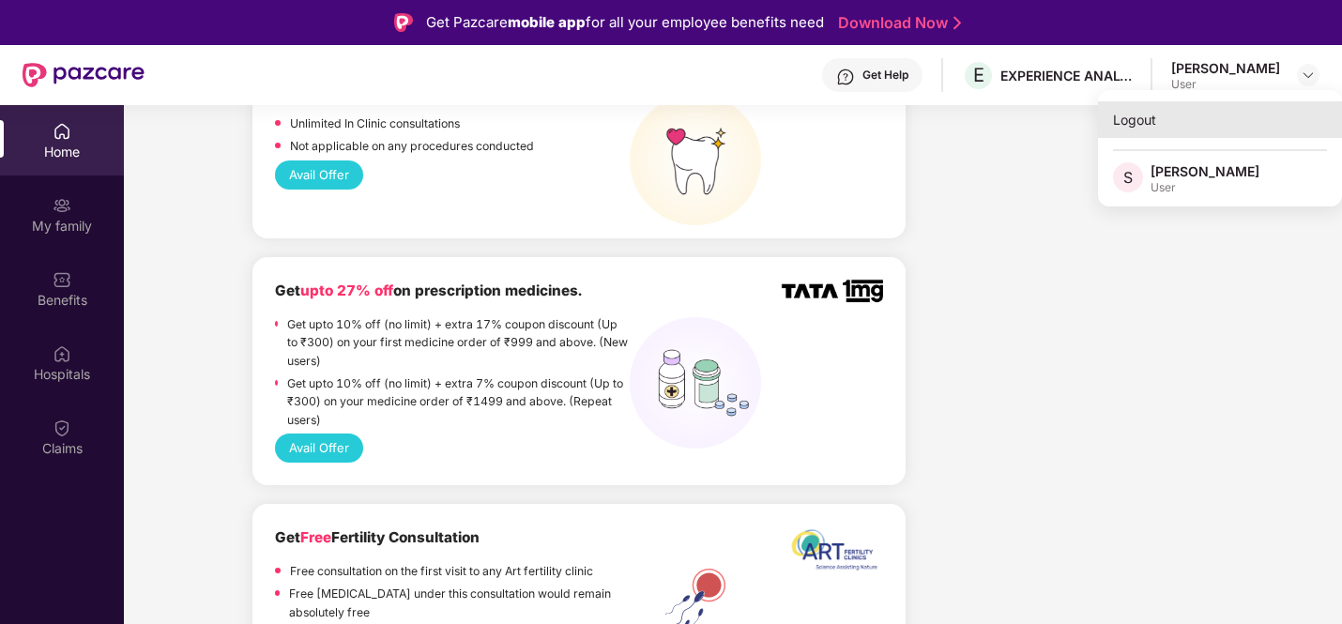
click at [1153, 132] on div "Logout" at bounding box center [1220, 119] width 244 height 37
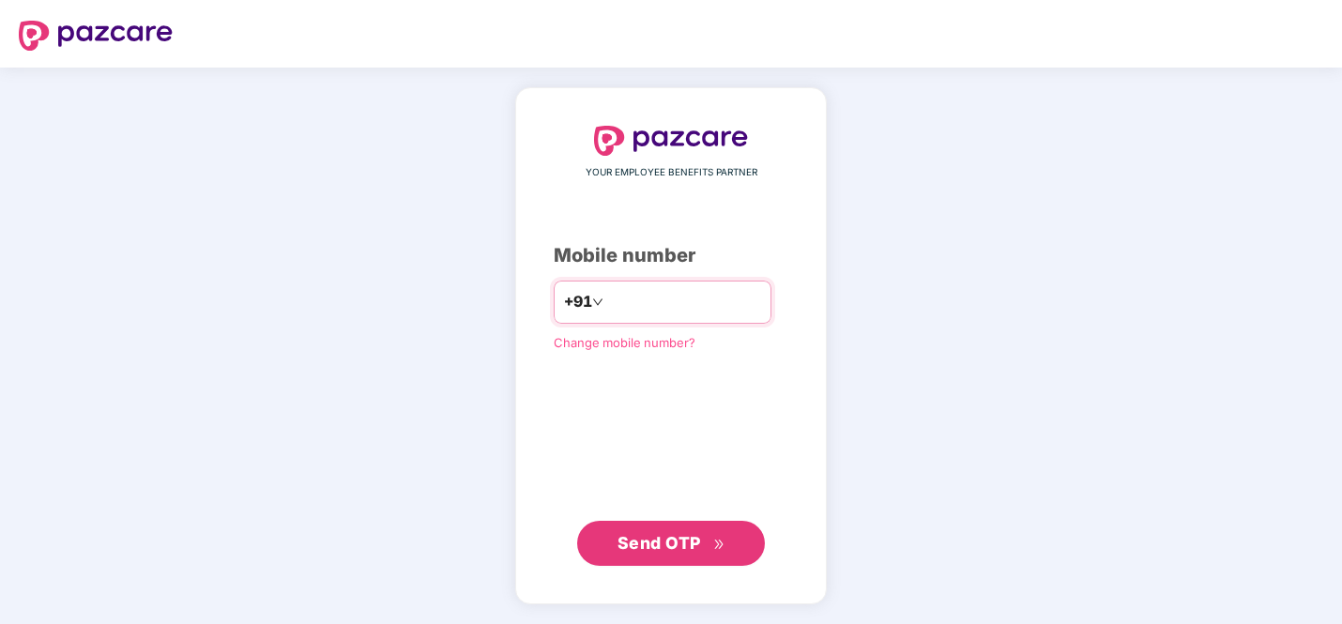
click at [609, 303] on input "number" at bounding box center [684, 302] width 154 height 30
drag, startPoint x: 615, startPoint y: 299, endPoint x: 544, endPoint y: 298, distance: 70.4
click at [544, 298] on div "**********" at bounding box center [671, 346] width 312 height 518
type input "**********"
click at [698, 542] on span "Send OTP" at bounding box center [660, 543] width 84 height 20
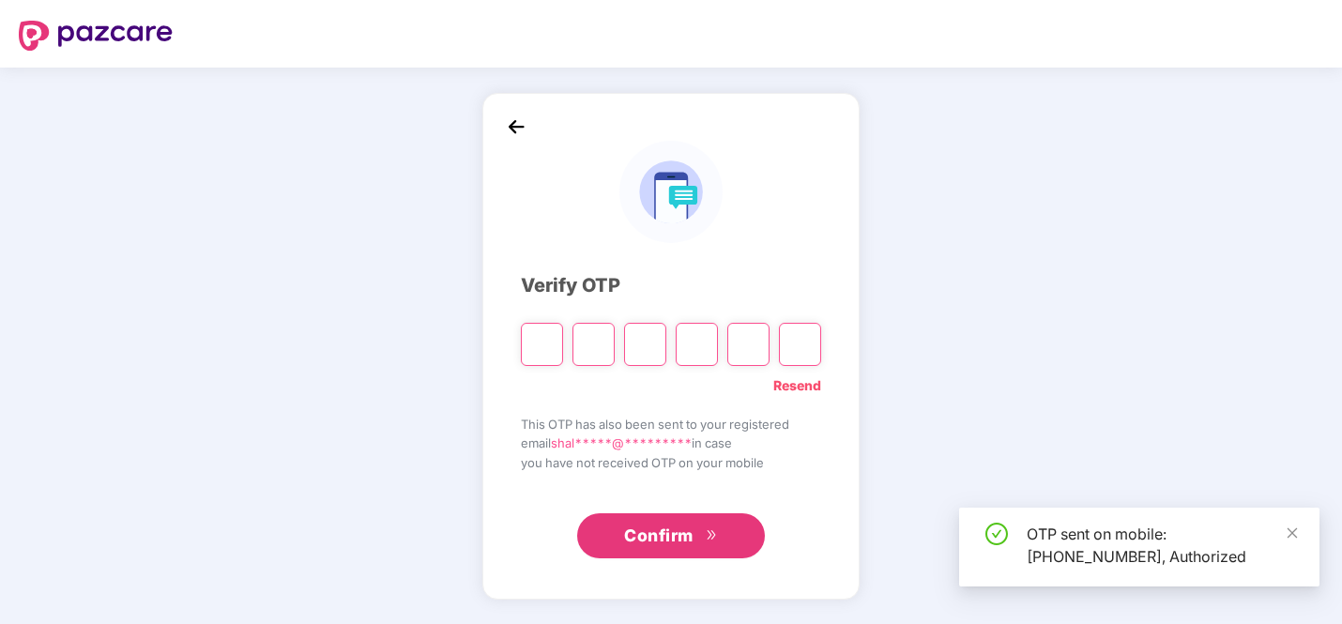
click at [541, 353] on input "Please enter verification code. Digit 1" at bounding box center [542, 344] width 42 height 43
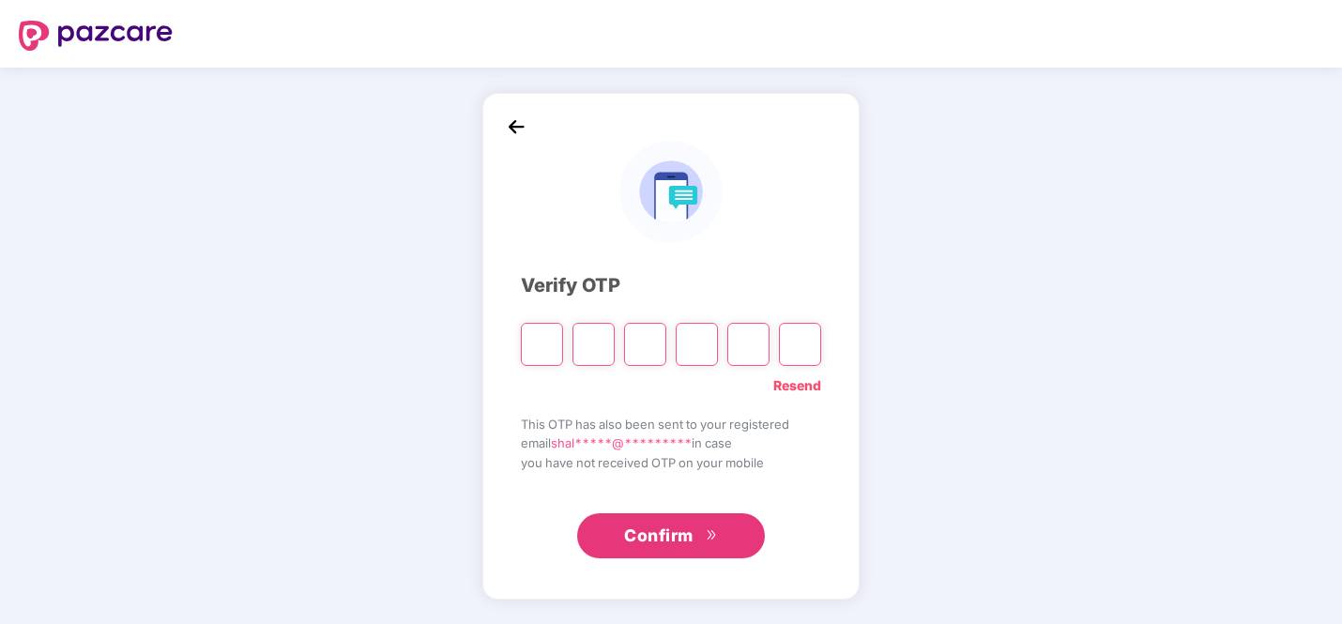
type input "*"
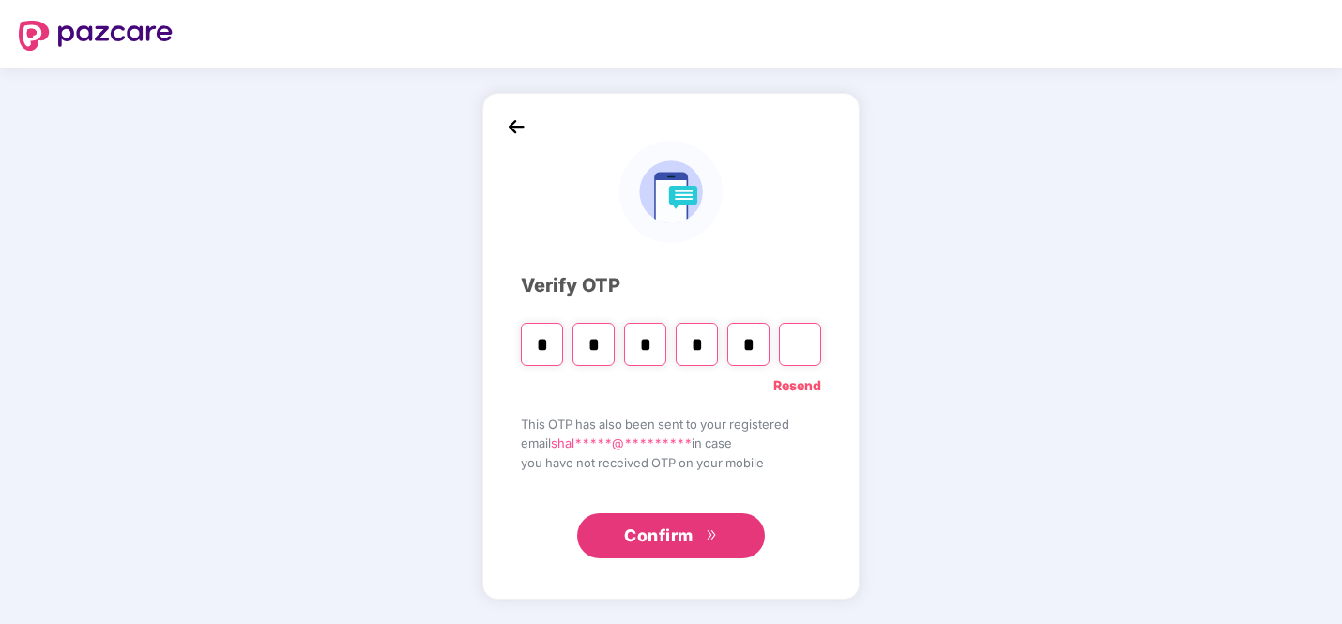
type input "*"
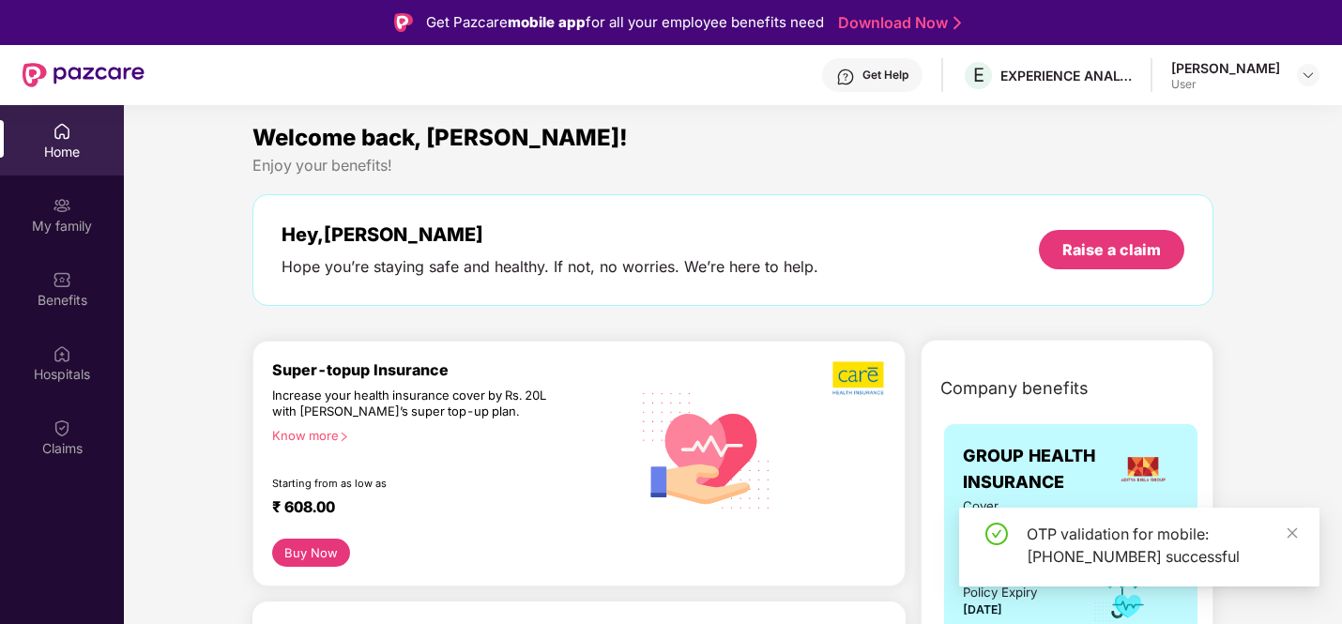
click at [1295, 80] on div "[PERSON_NAME] User" at bounding box center [1245, 75] width 148 height 33
click at [1306, 80] on img at bounding box center [1308, 75] width 15 height 15
